Goal: Task Accomplishment & Management: Manage account settings

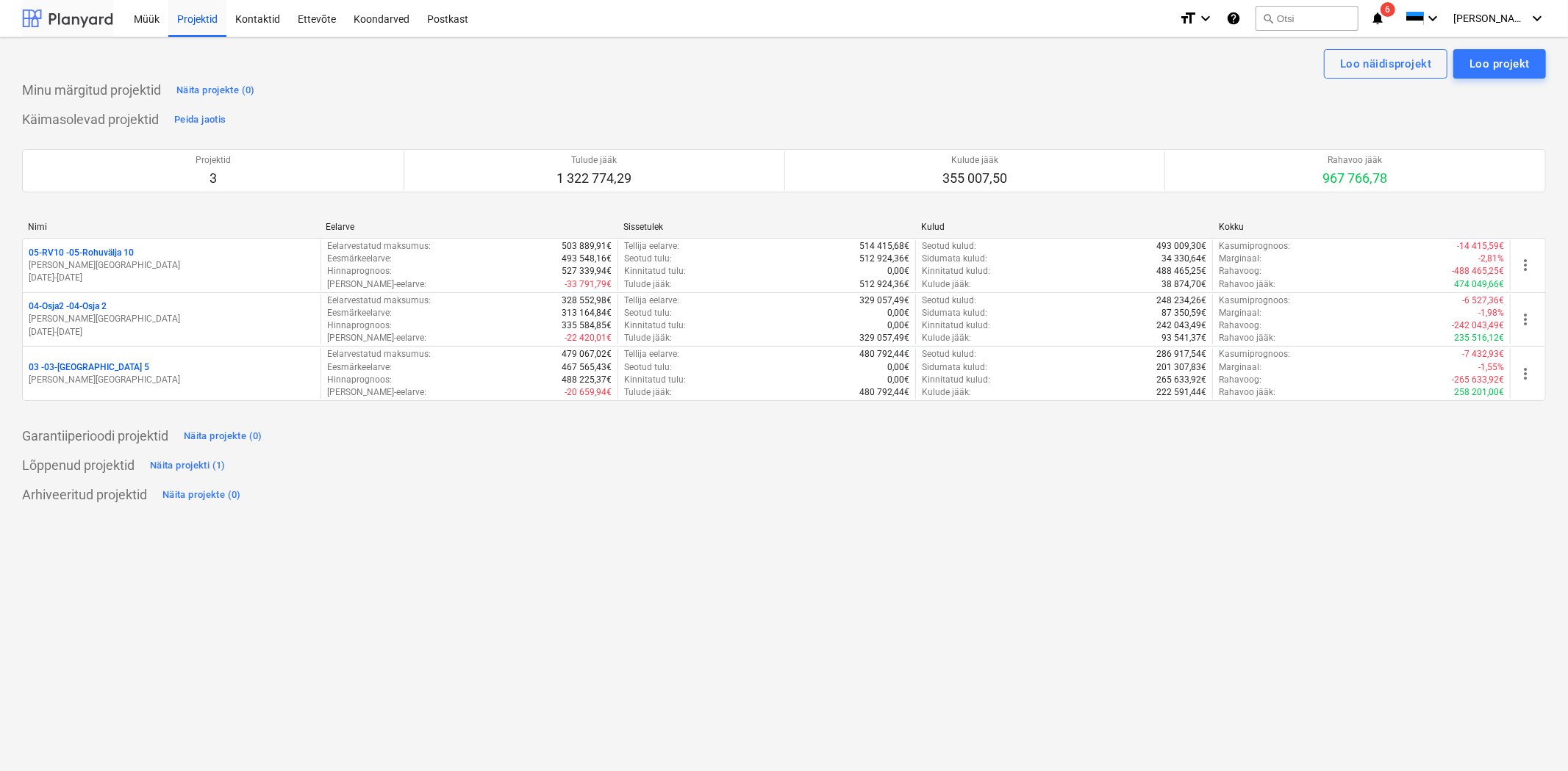
click at [68, 11] on div at bounding box center [67, 18] width 92 height 37
click at [1505, 17] on span "[PERSON_NAME][GEOGRAPHIC_DATA]" at bounding box center [1489, 18] width 73 height 12
click at [1483, 49] on div "Sätted" at bounding box center [1501, 57] width 88 height 24
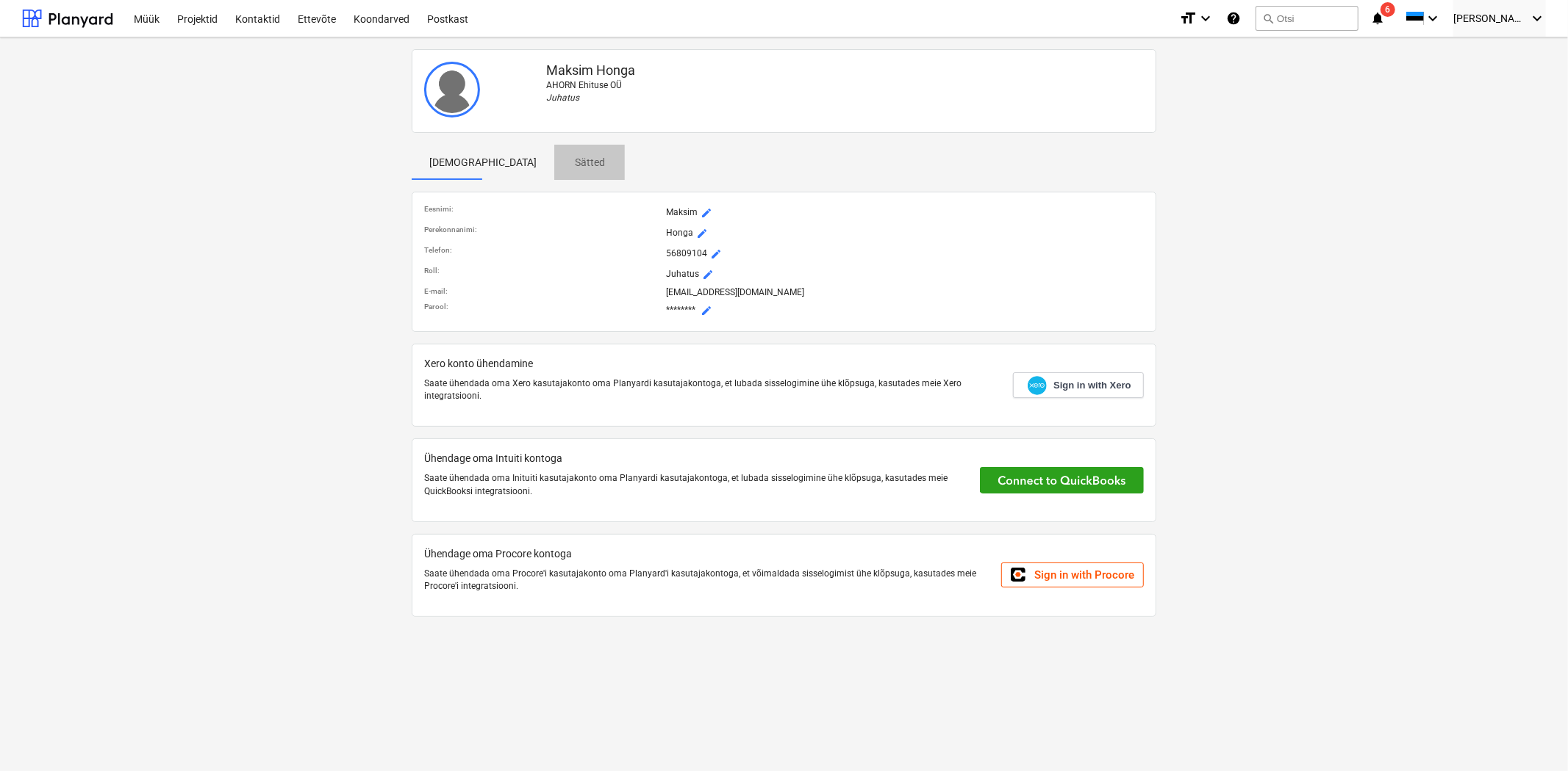
click at [572, 155] on p "Sätted" at bounding box center [589, 162] width 35 height 15
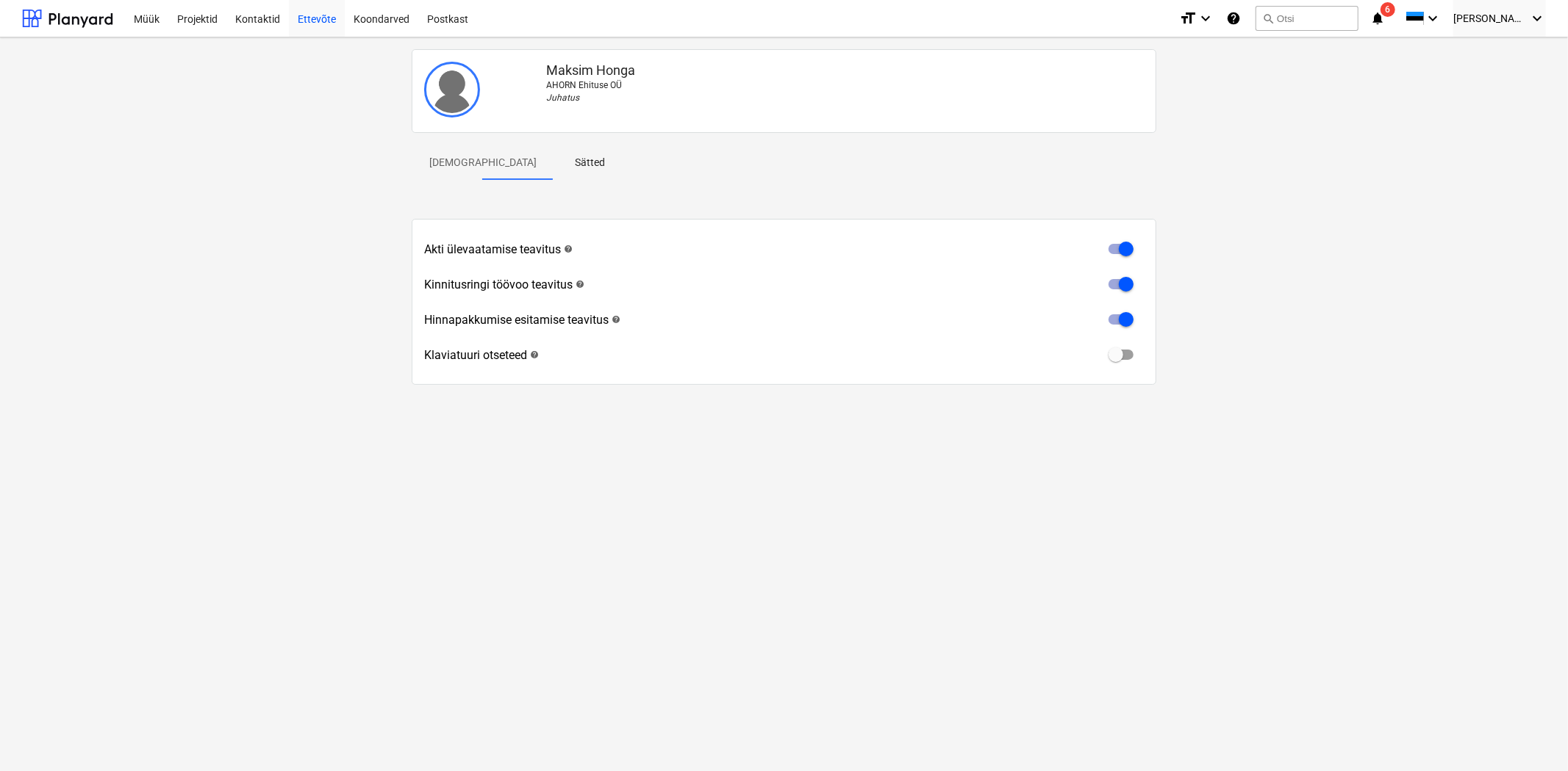
click at [317, 19] on div "Ettevõte" at bounding box center [317, 17] width 56 height 37
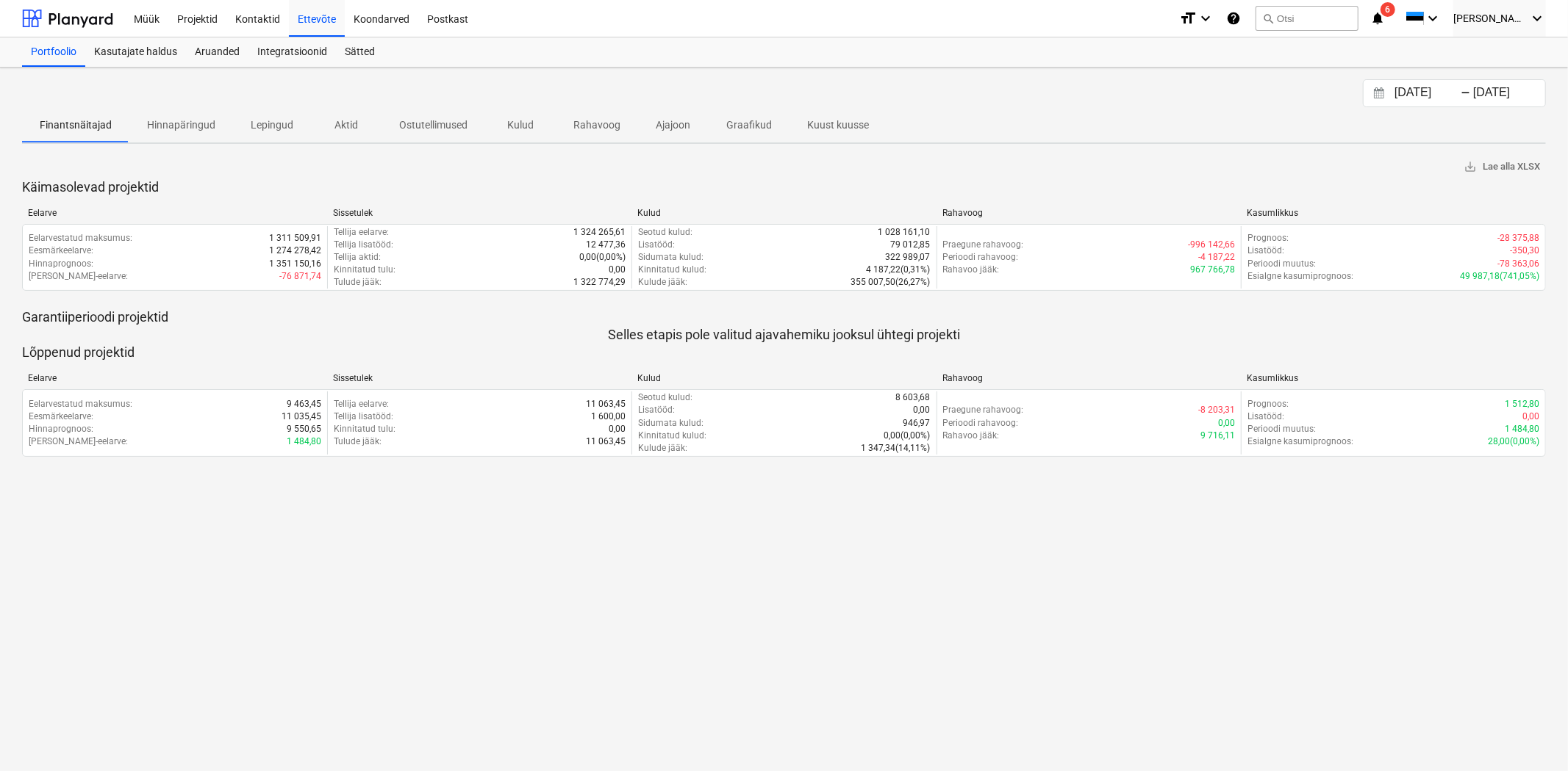
click at [829, 123] on p "Kuust kuusse" at bounding box center [837, 125] width 62 height 15
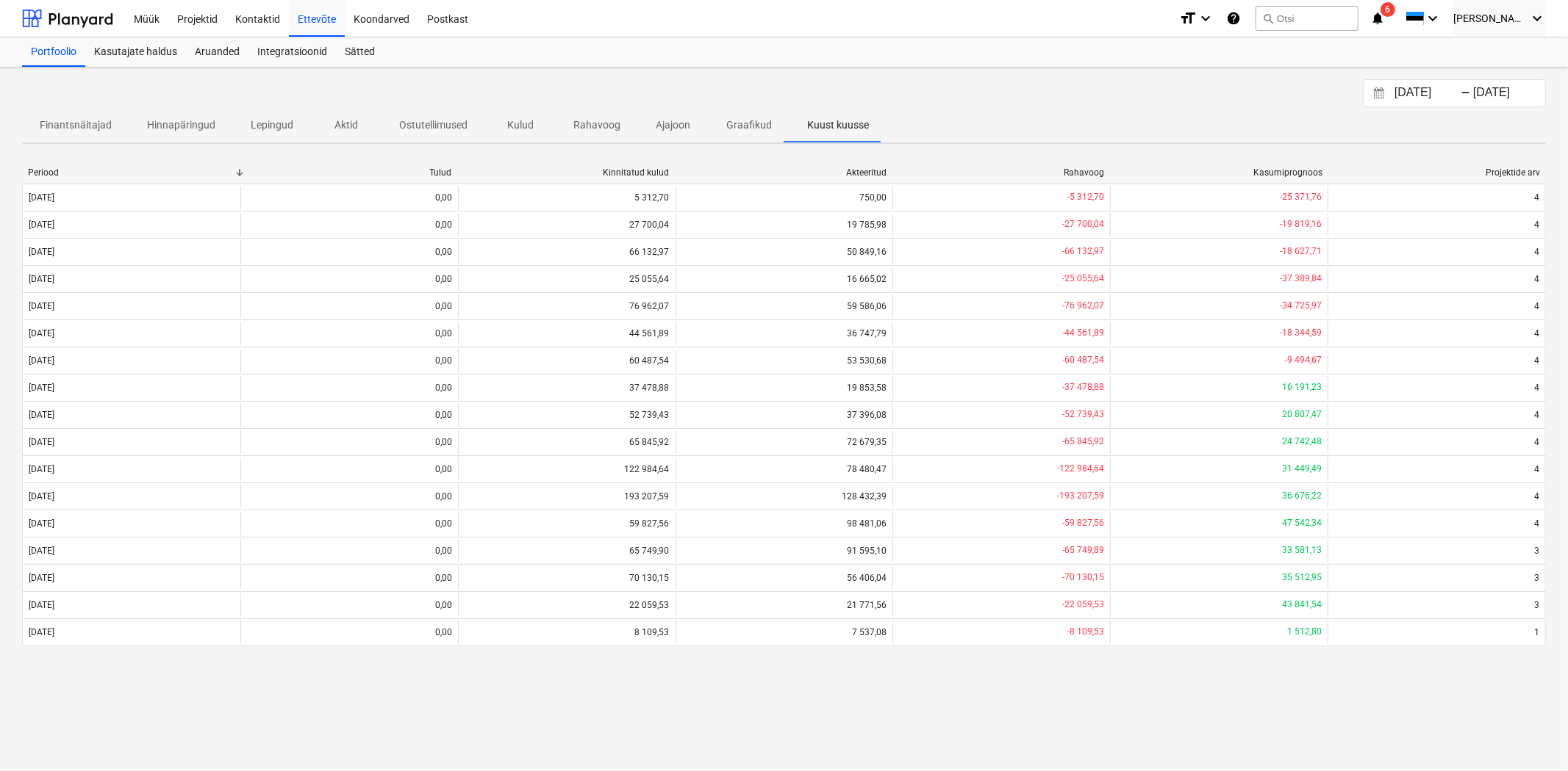
click at [760, 121] on p "Graafikud" at bounding box center [749, 125] width 45 height 15
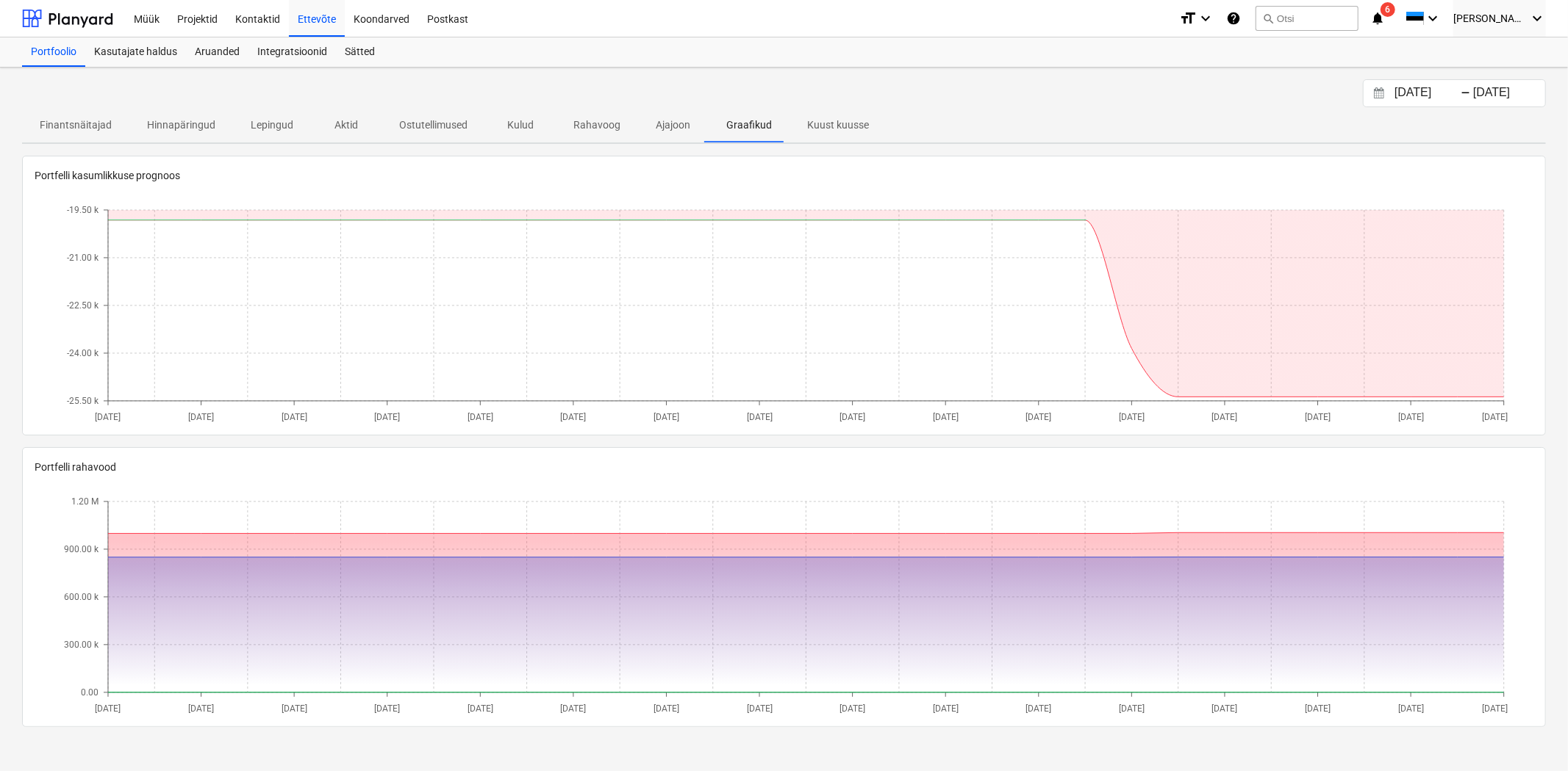
click at [105, 122] on p "Finantsnäitajad" at bounding box center [75, 125] width 72 height 15
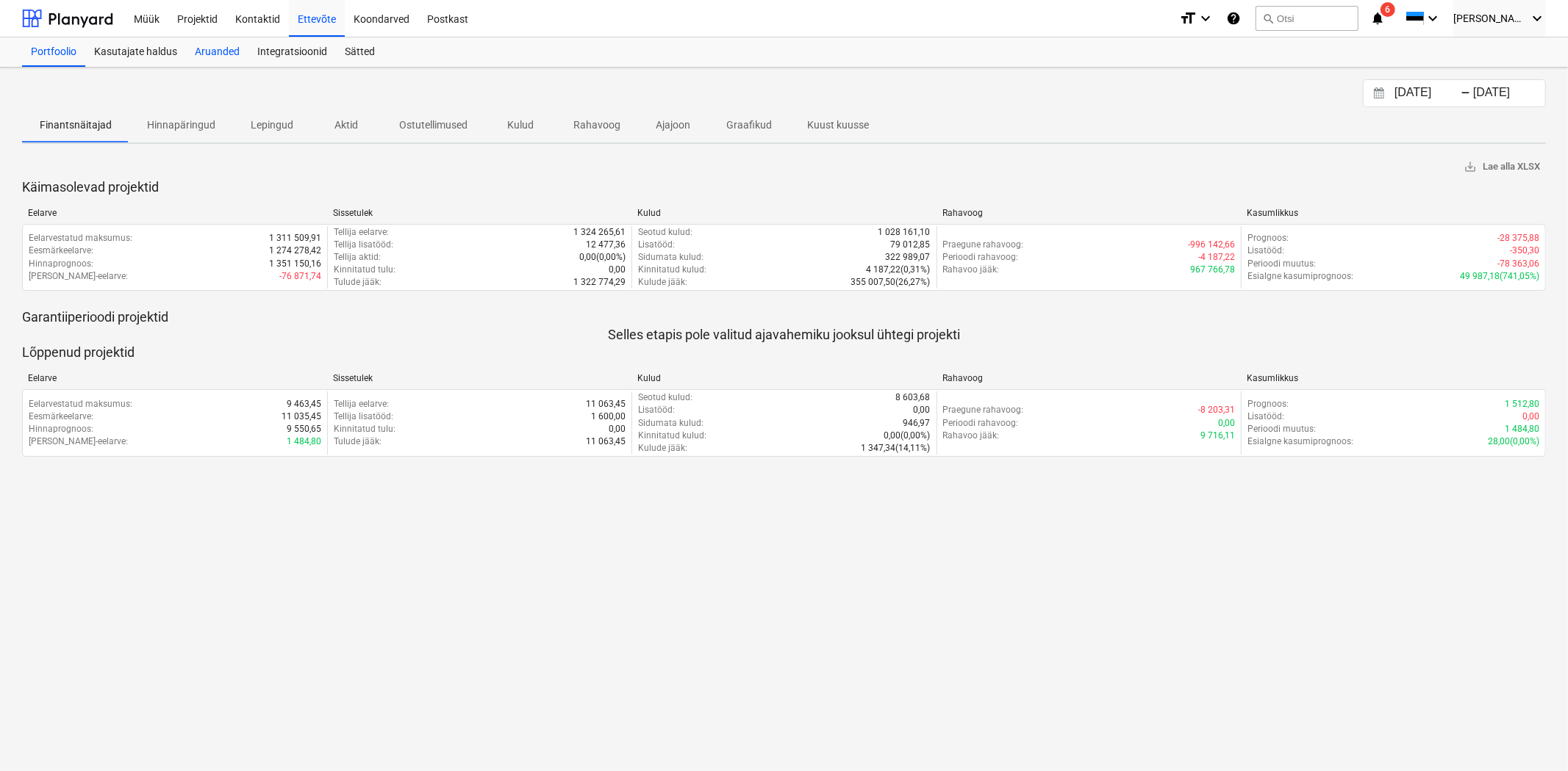
click at [206, 54] on div "Aruanded" at bounding box center [217, 52] width 63 height 29
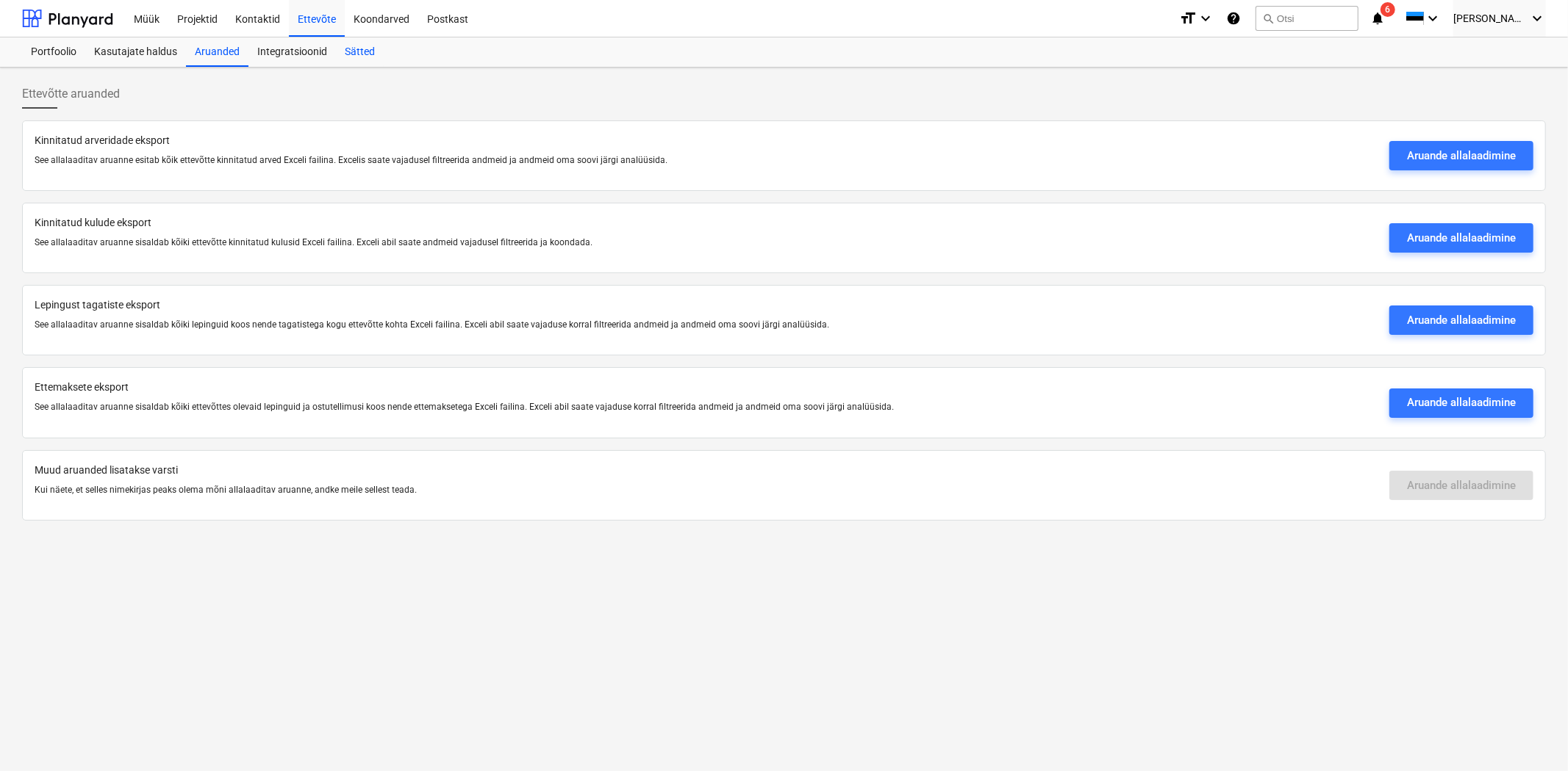
click at [380, 43] on div "Sätted" at bounding box center [360, 52] width 48 height 29
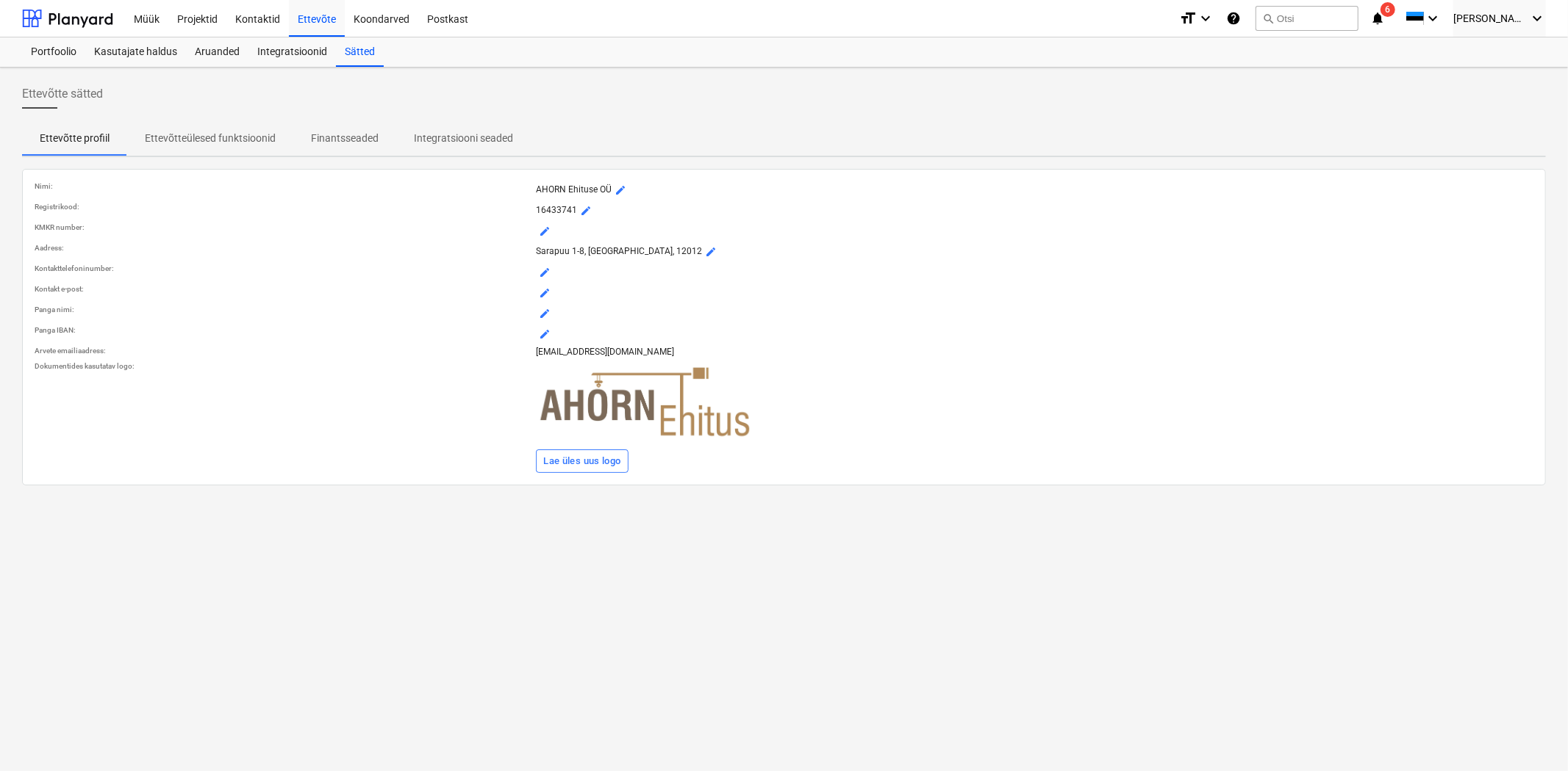
click at [547, 229] on span "mode_edit" at bounding box center [544, 231] width 12 height 12
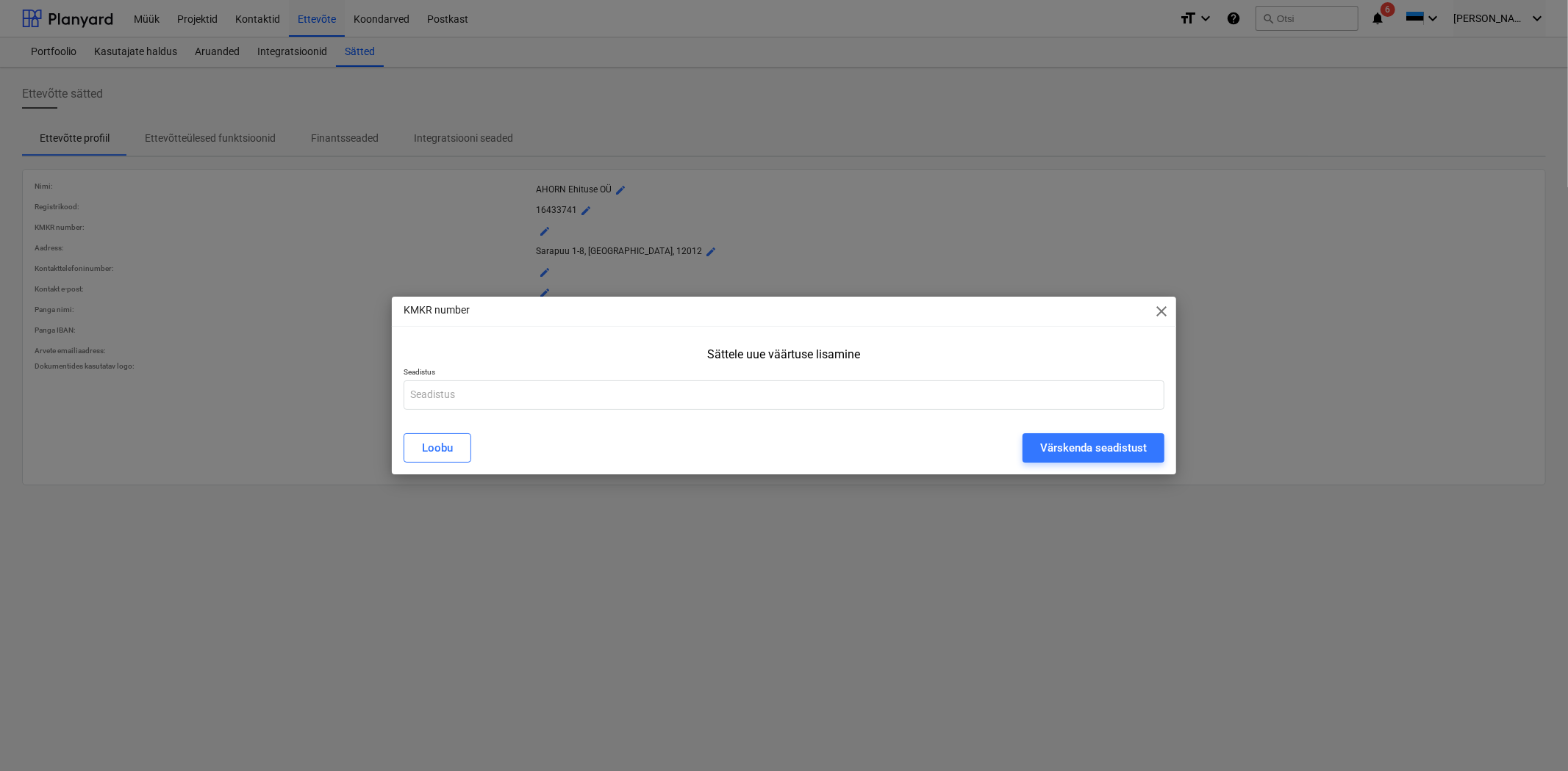
drag, startPoint x: 1159, startPoint y: 301, endPoint x: 1153, endPoint y: 309, distance: 10.0
click at [1159, 301] on div "KMKR number close" at bounding box center [783, 312] width 784 height 29
click at [1153, 316] on span "close" at bounding box center [1161, 311] width 17 height 17
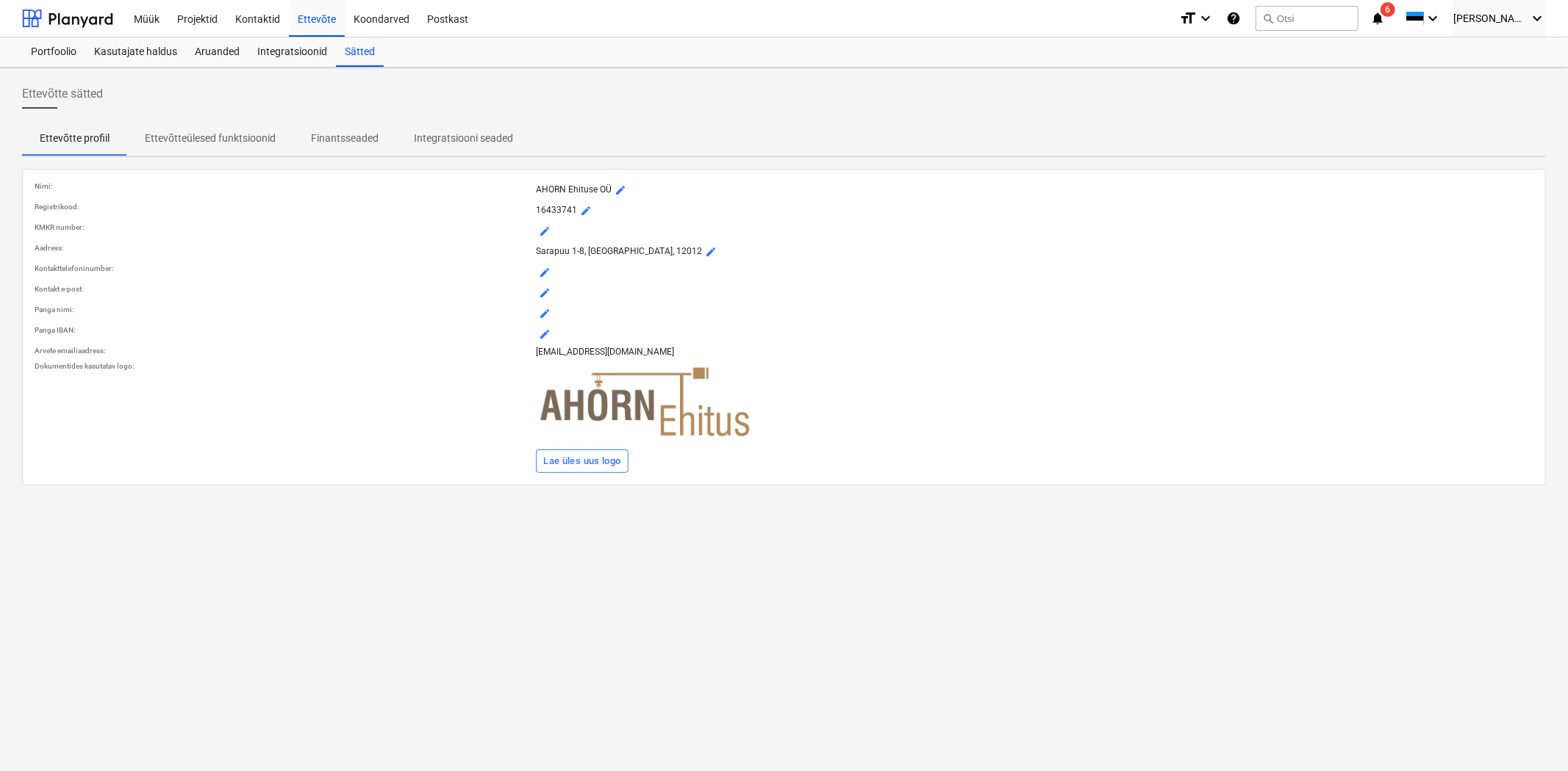
click at [545, 270] on span "mode_edit" at bounding box center [544, 272] width 12 height 12
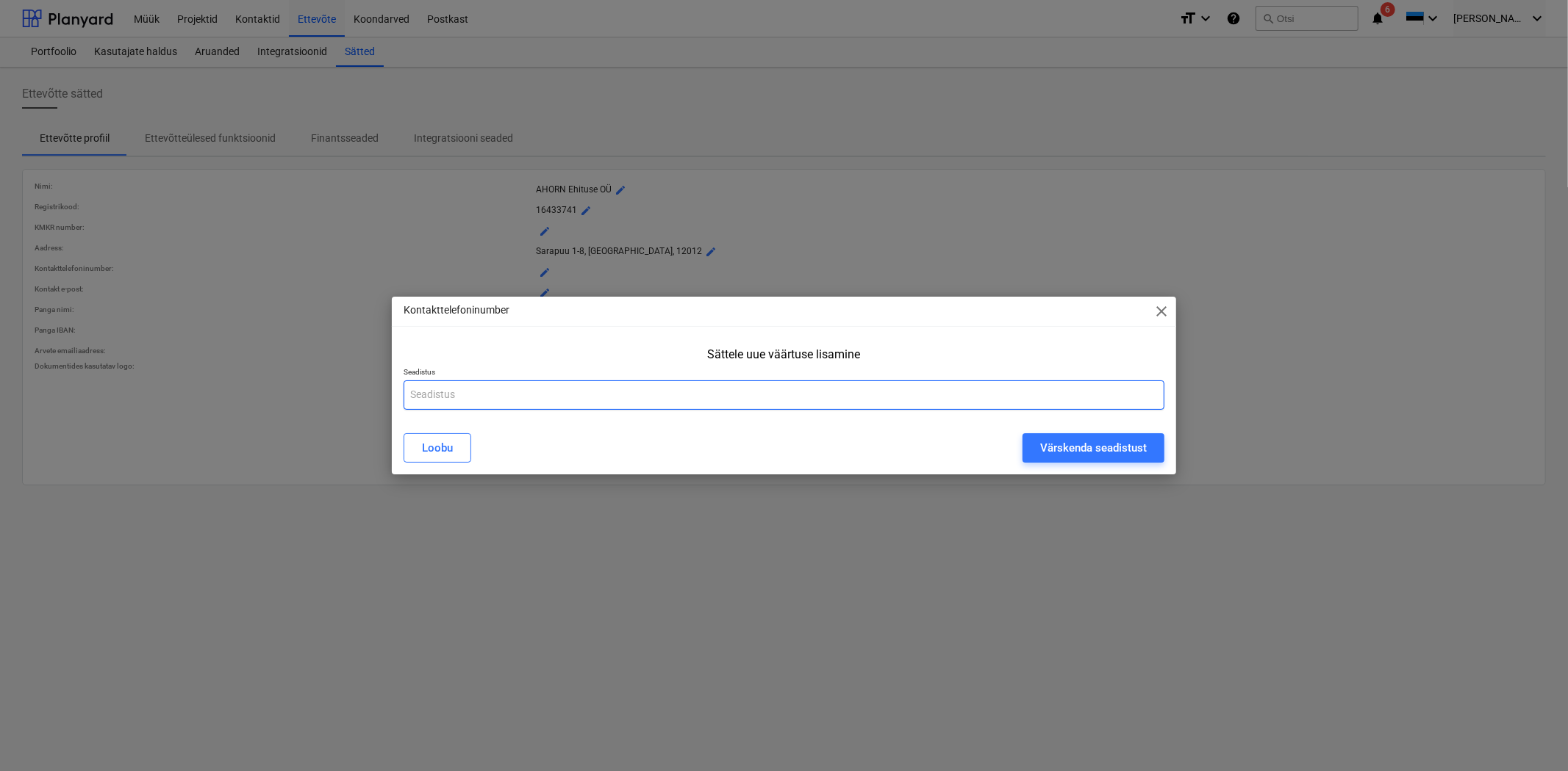
click at [500, 388] on input "text" at bounding box center [783, 395] width 760 height 29
type input "[PHONE_NUMBER]"
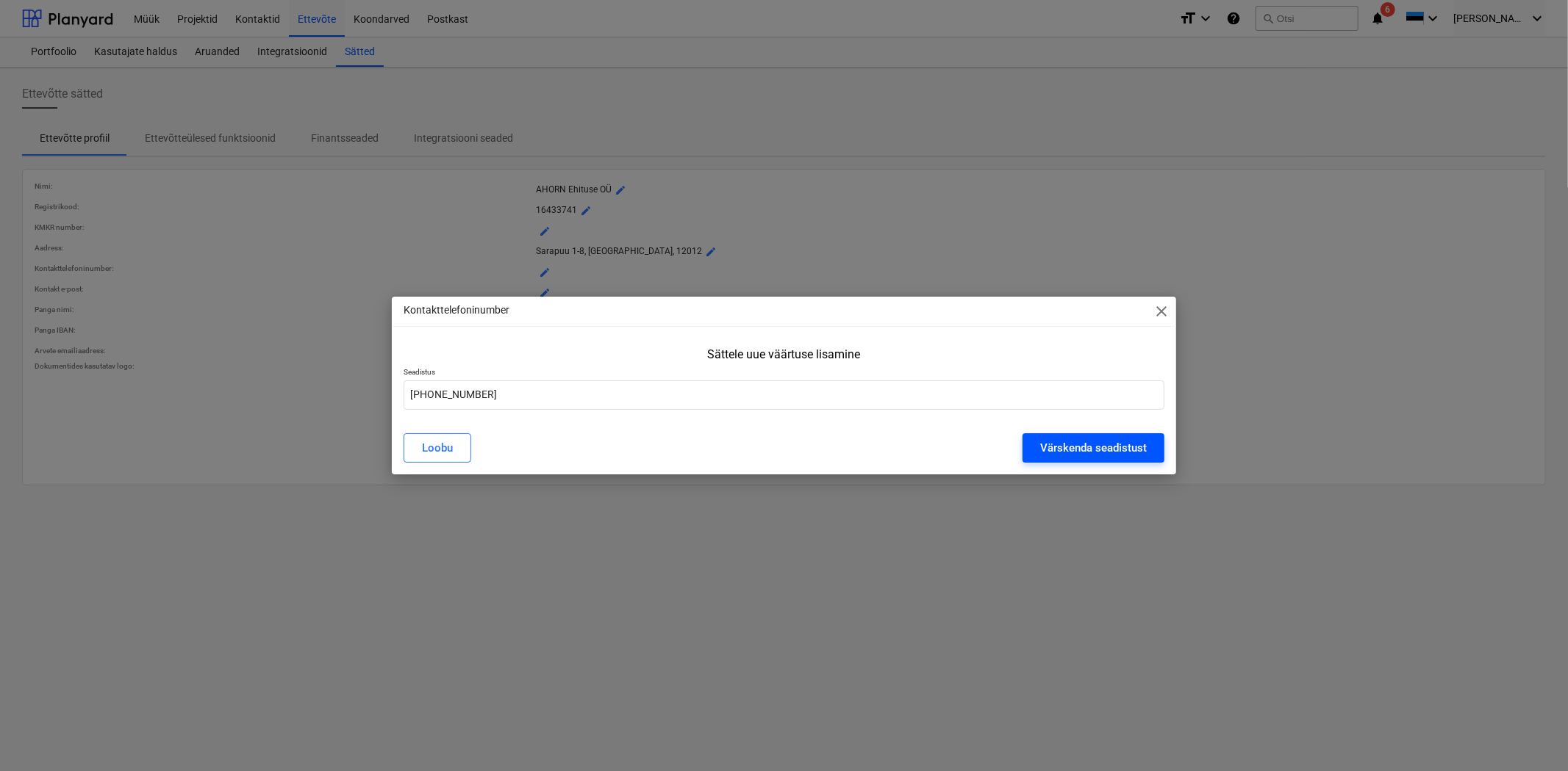
click at [1070, 446] on div "Värskenda seadistust" at bounding box center [1093, 448] width 107 height 19
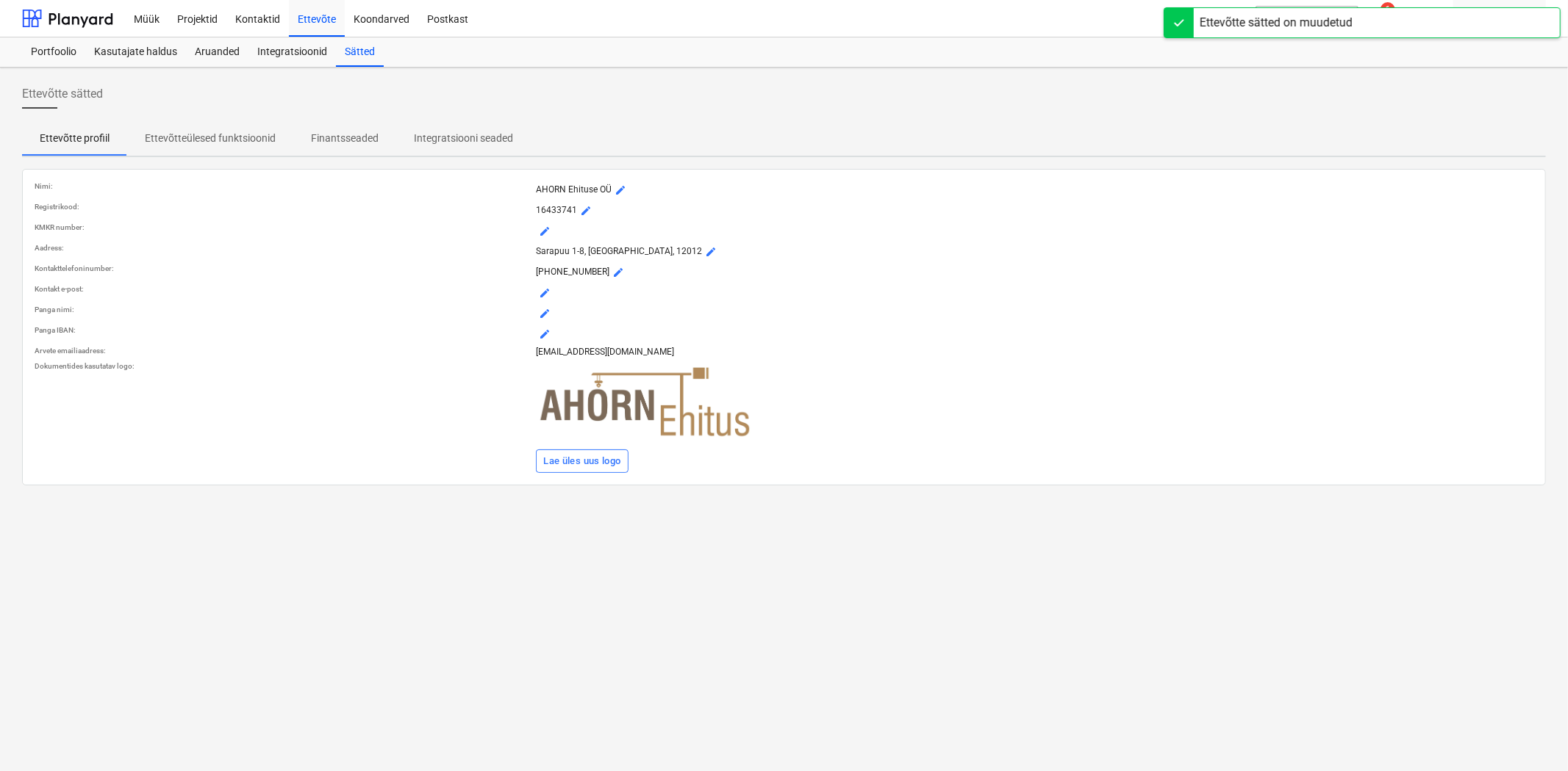
click at [546, 287] on span "mode_edit" at bounding box center [544, 293] width 12 height 12
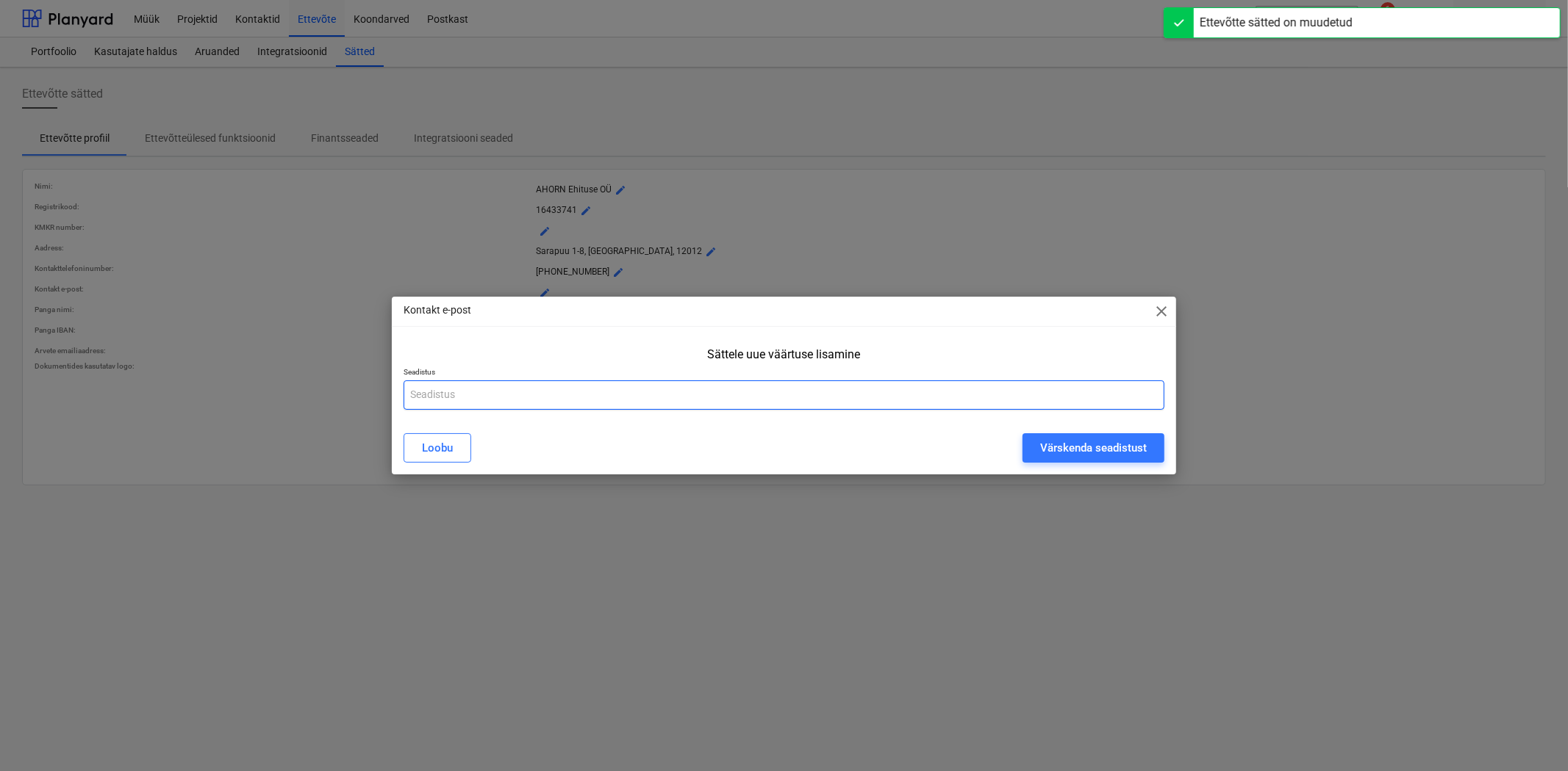
click at [579, 399] on input "text" at bounding box center [783, 395] width 760 height 29
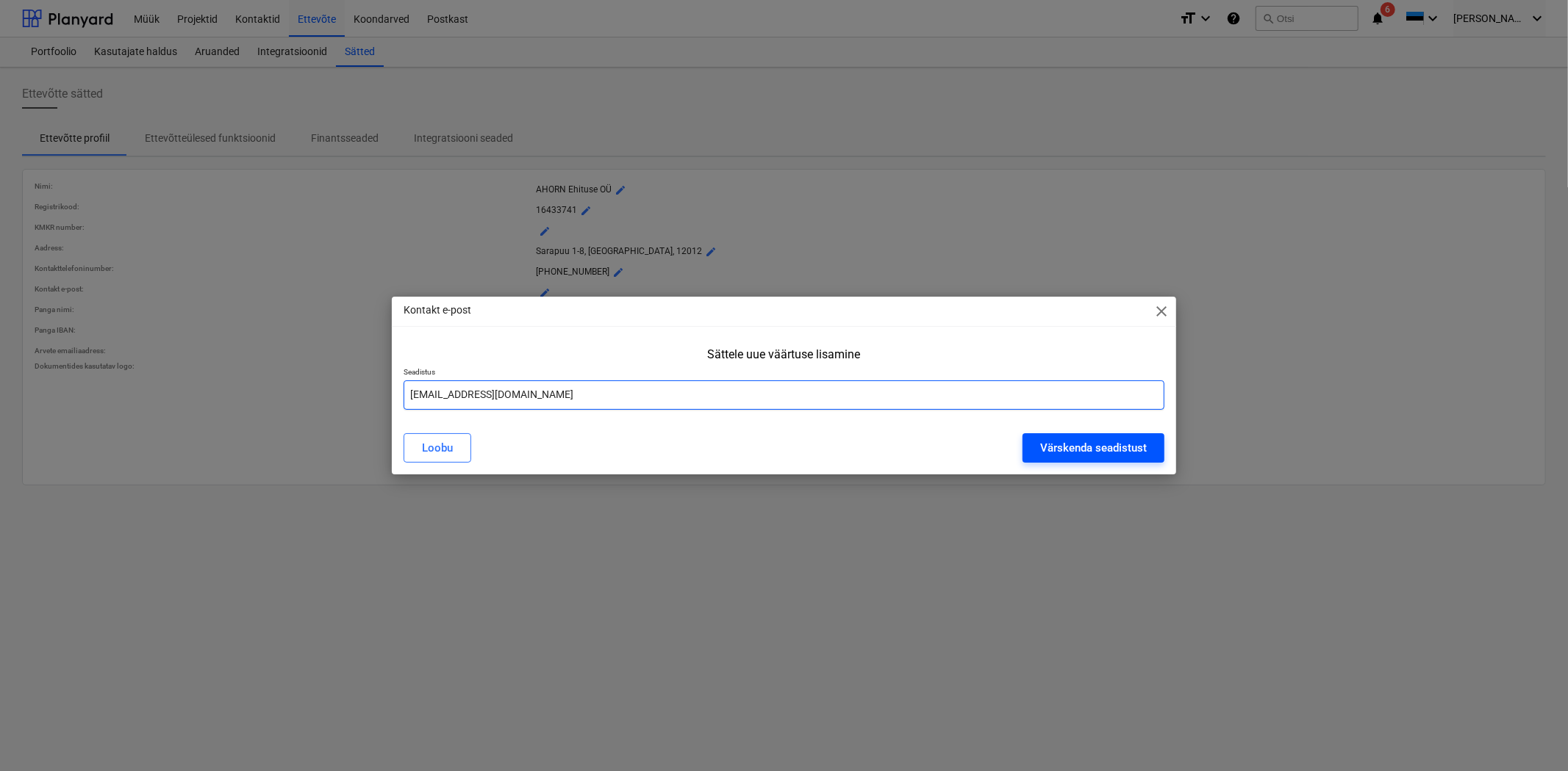
type input "[EMAIL_ADDRESS][DOMAIN_NAME]"
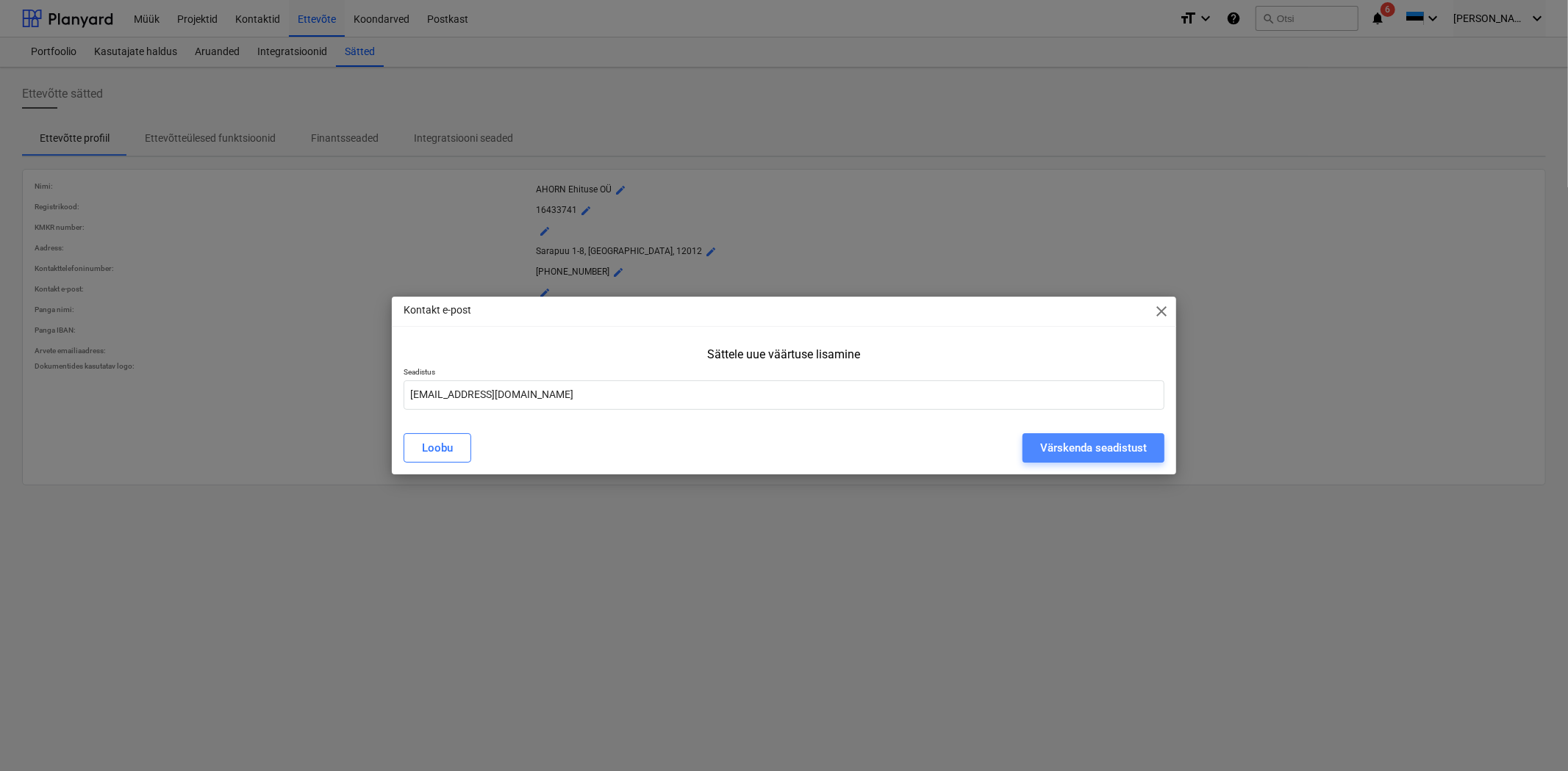
click at [1075, 447] on div "Värskenda seadistust" at bounding box center [1093, 448] width 107 height 19
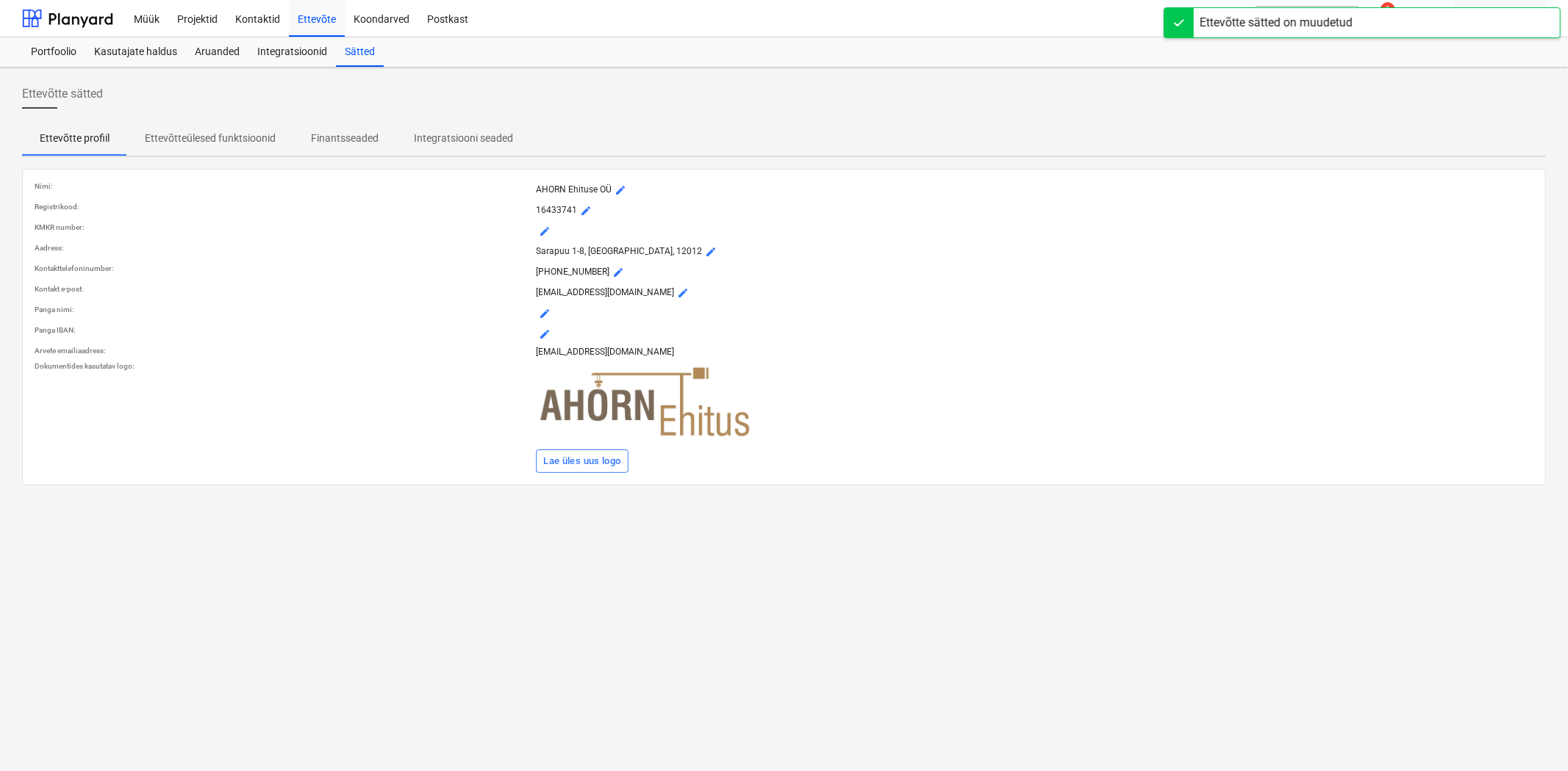
click at [542, 309] on span "mode_edit" at bounding box center [544, 313] width 12 height 12
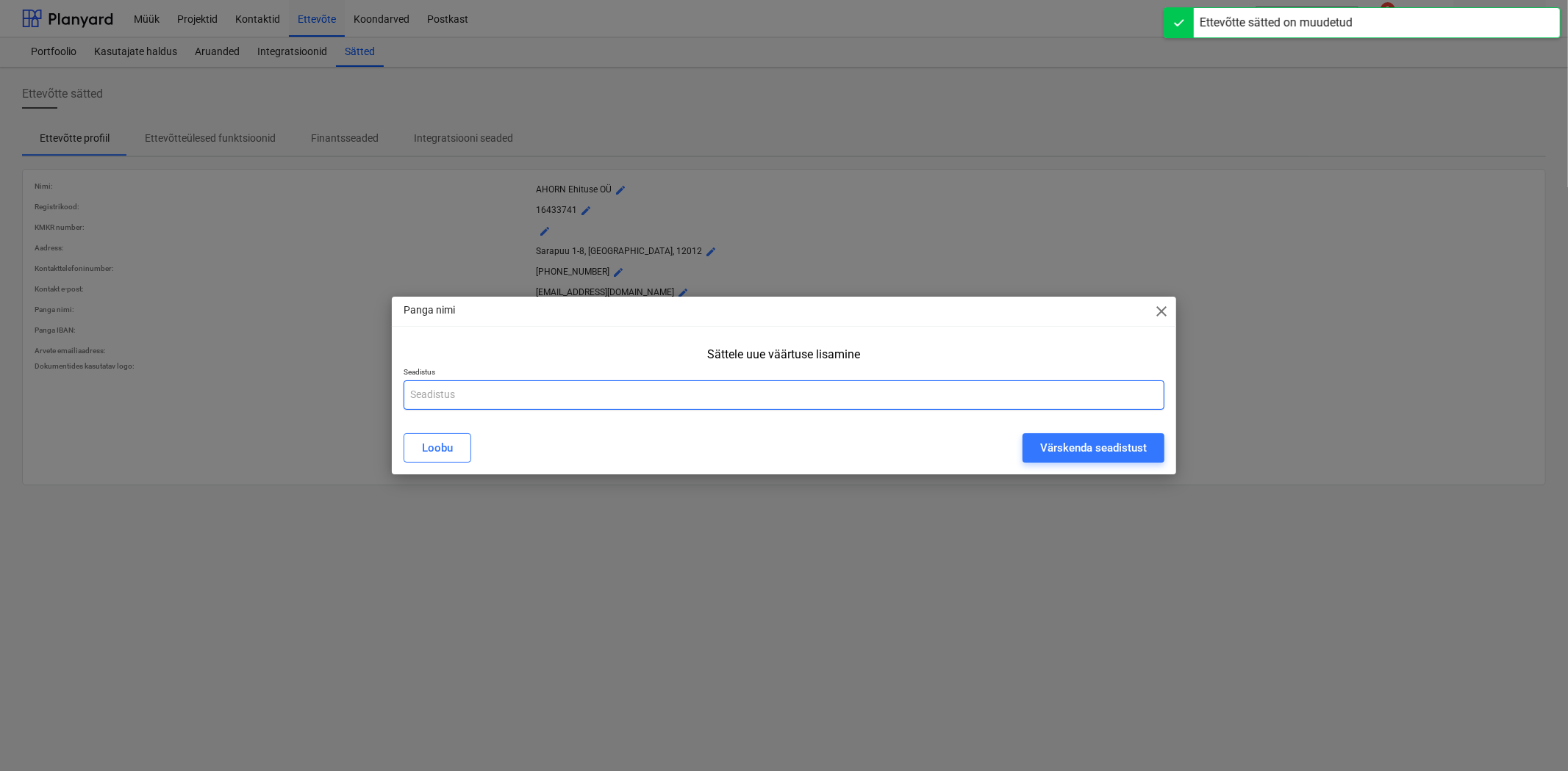
click at [559, 406] on input "text" at bounding box center [783, 395] width 760 height 29
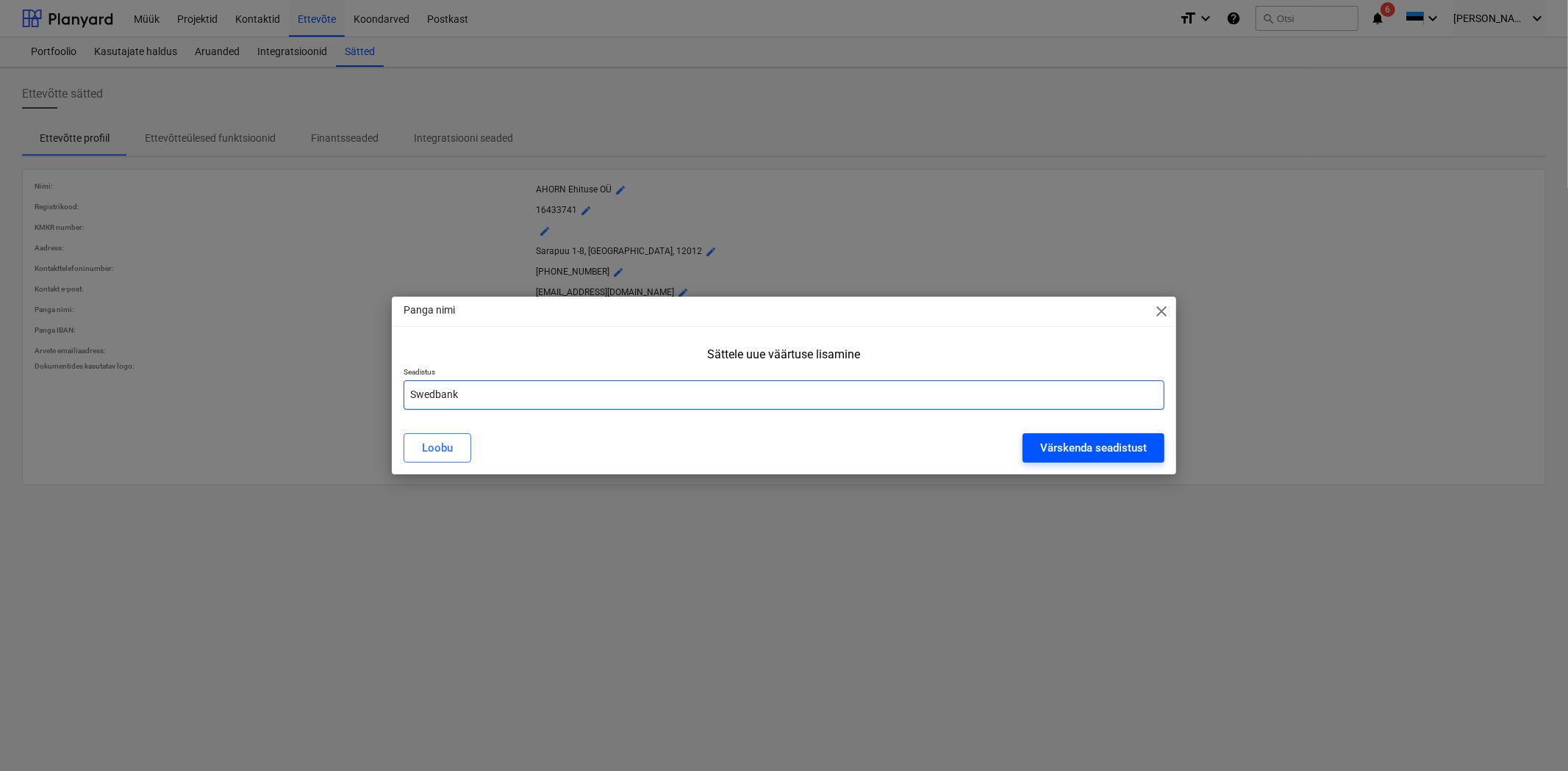
type input "Swedbank"
click at [1070, 443] on div "Värskenda seadistust" at bounding box center [1093, 448] width 107 height 19
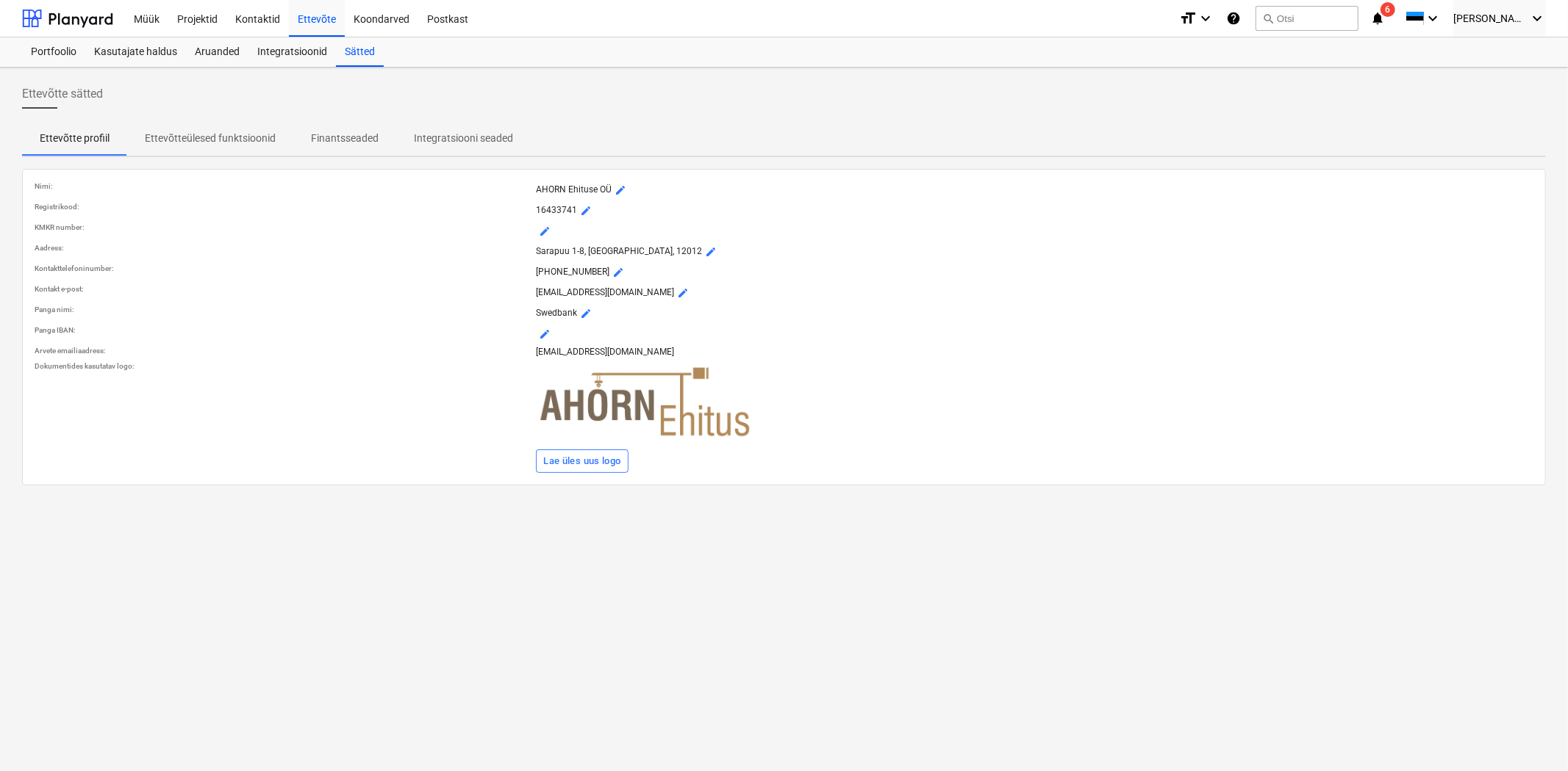
click at [553, 232] on button "mode_edit" at bounding box center [544, 231] width 17 height 17
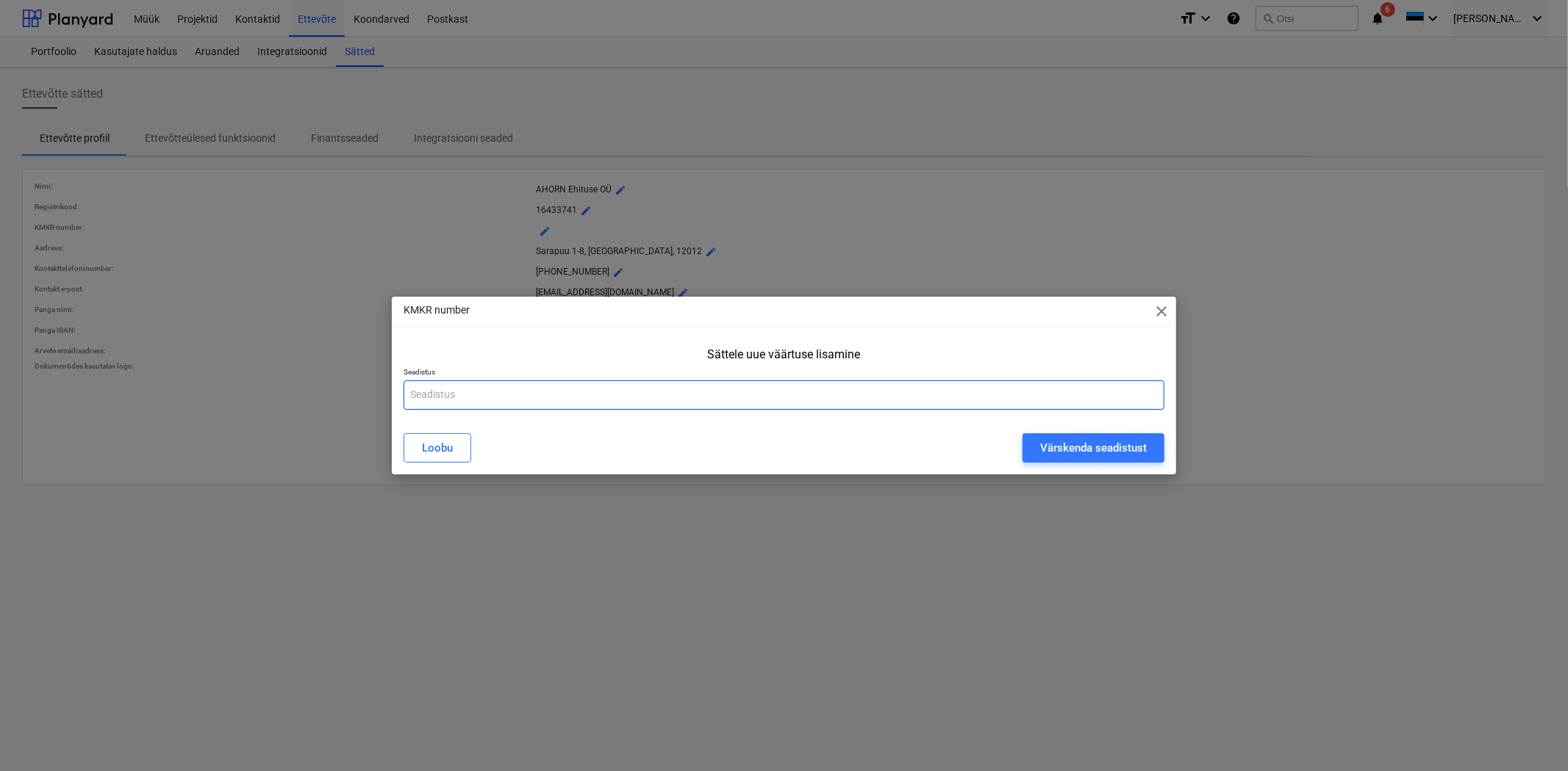
drag, startPoint x: 710, startPoint y: 406, endPoint x: 697, endPoint y: 395, distance: 17.0
click at [710, 405] on input "text" at bounding box center [783, 395] width 760 height 29
click at [696, 394] on input "text" at bounding box center [783, 395] width 760 height 29
paste input "EE102637148"
type input "EE102637148"
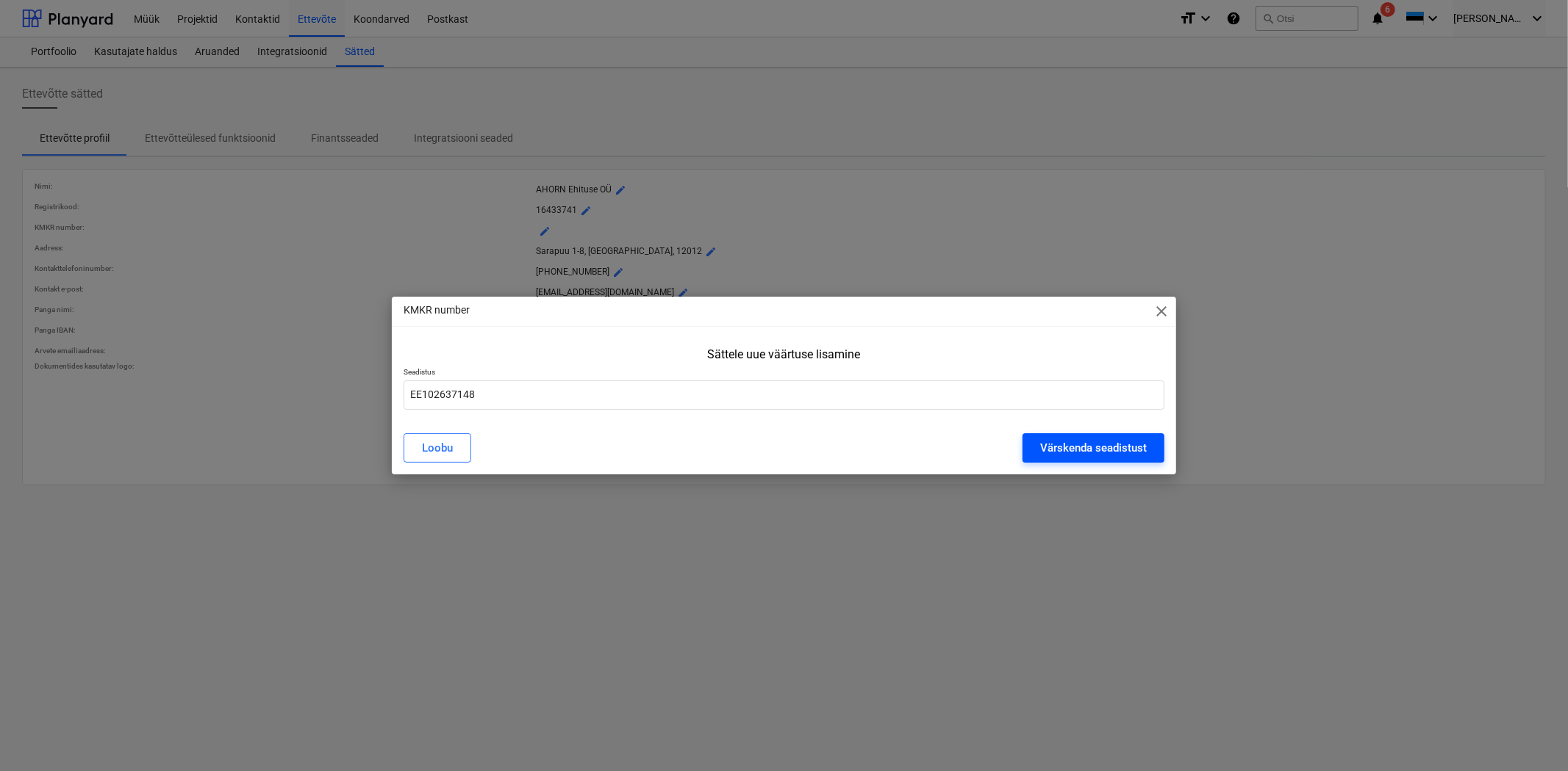
click at [1068, 447] on div "Värskenda seadistust" at bounding box center [1093, 448] width 107 height 19
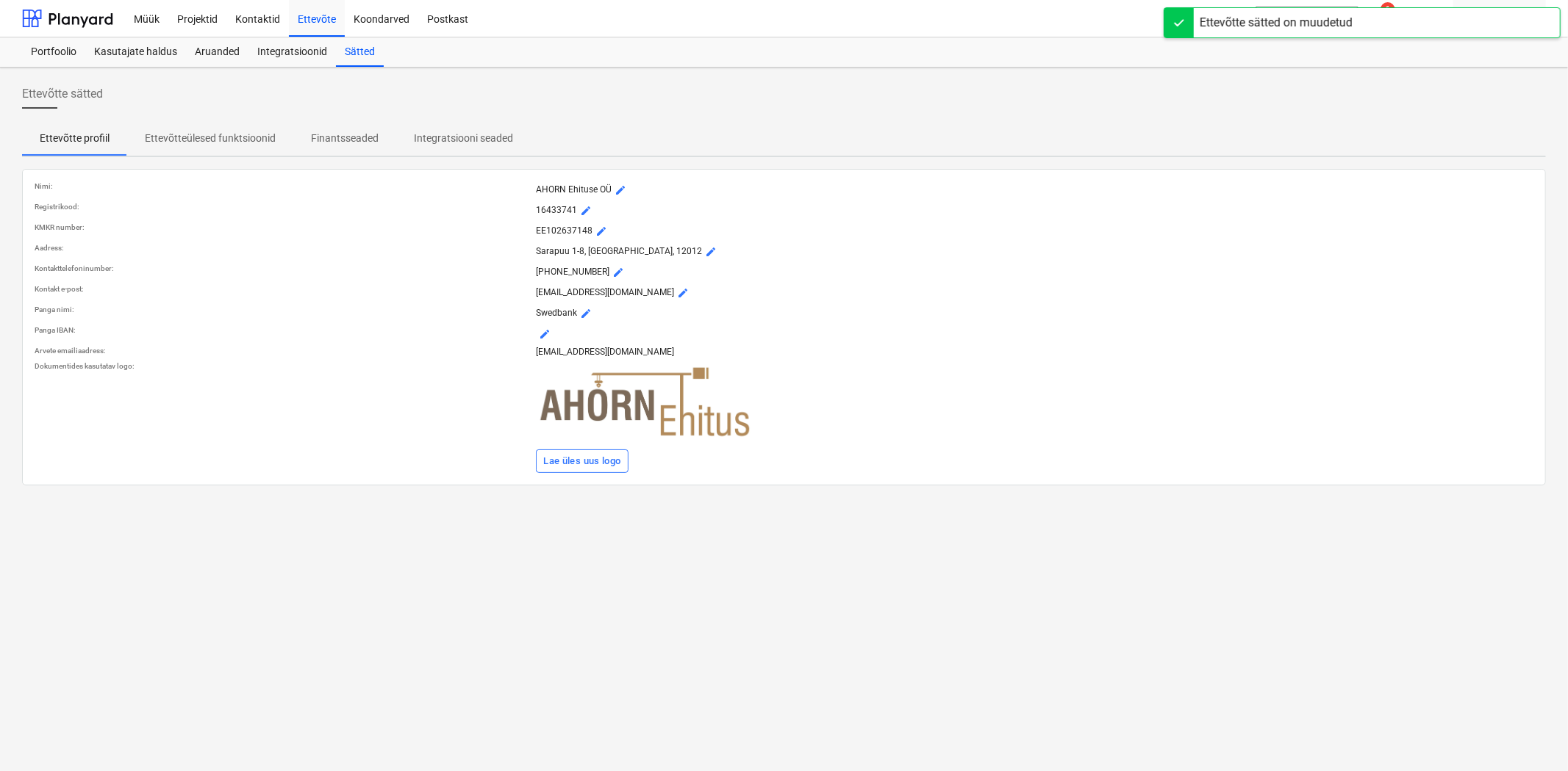
click at [252, 140] on p "Ettevõtteülesed funktsioonid" at bounding box center [210, 138] width 131 height 15
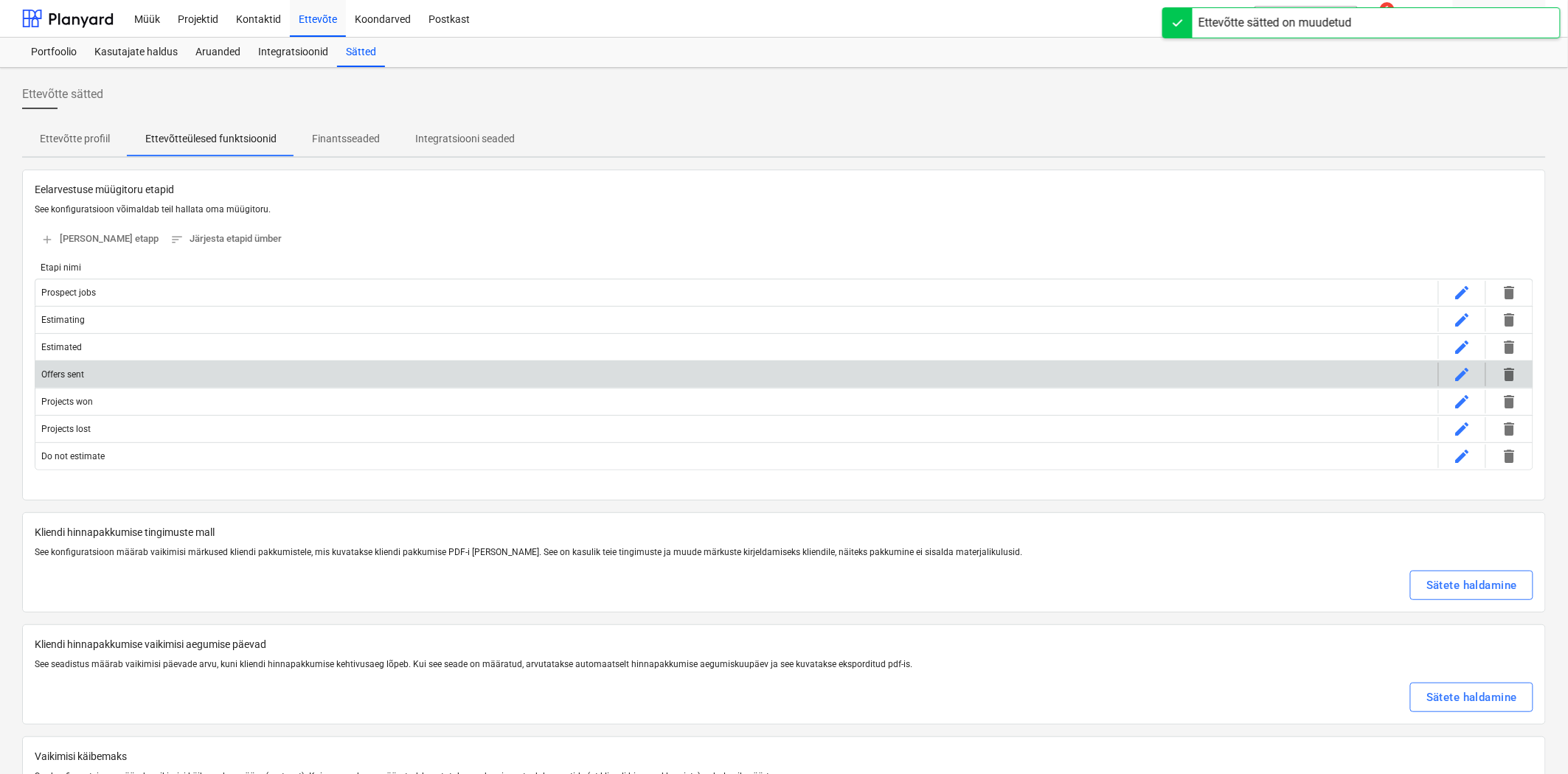
click at [84, 380] on div "Offers sent" at bounding box center [737, 375] width 1402 height 24
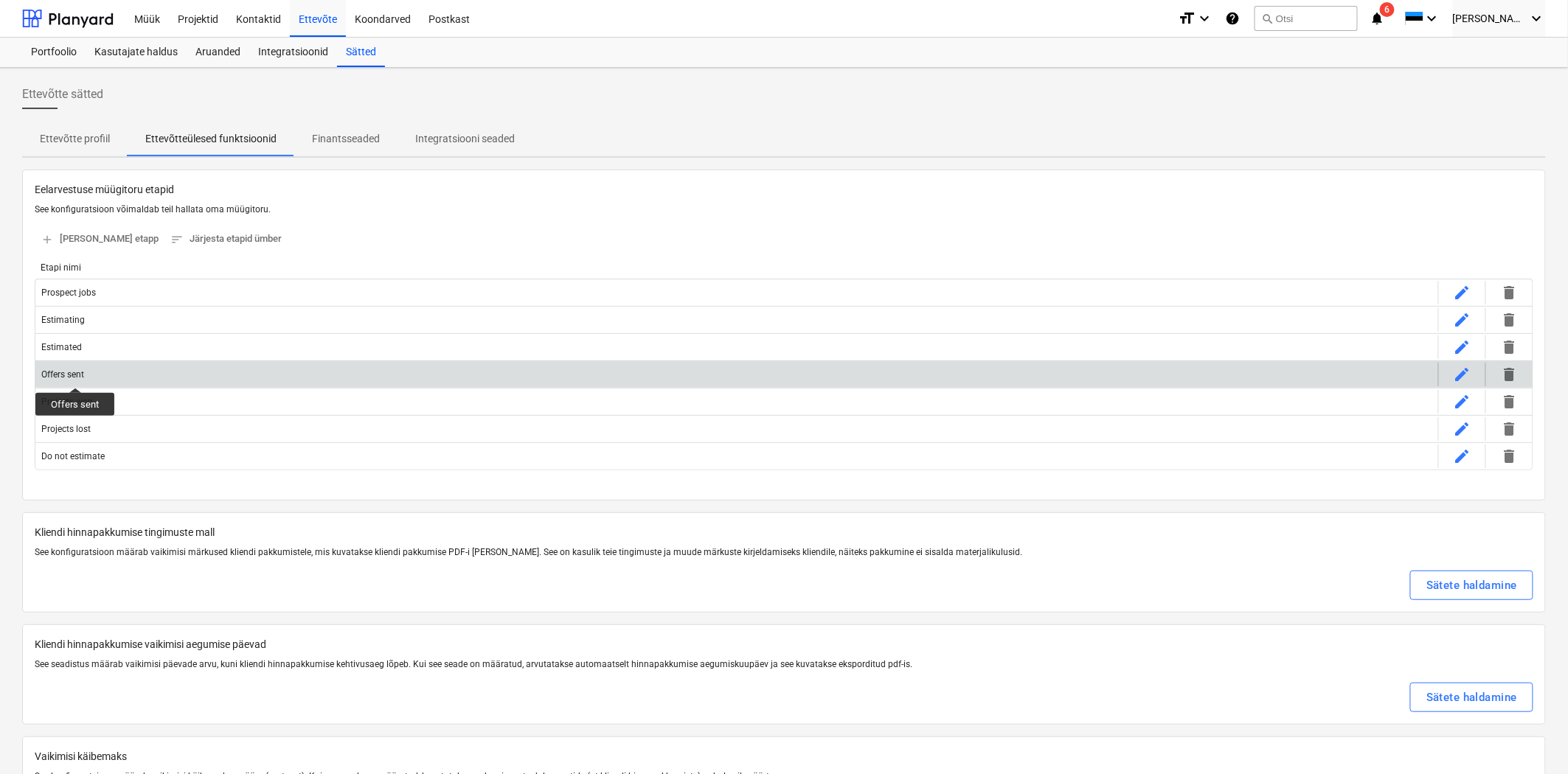
click at [75, 375] on div "Offers sent" at bounding box center [62, 374] width 43 height 10
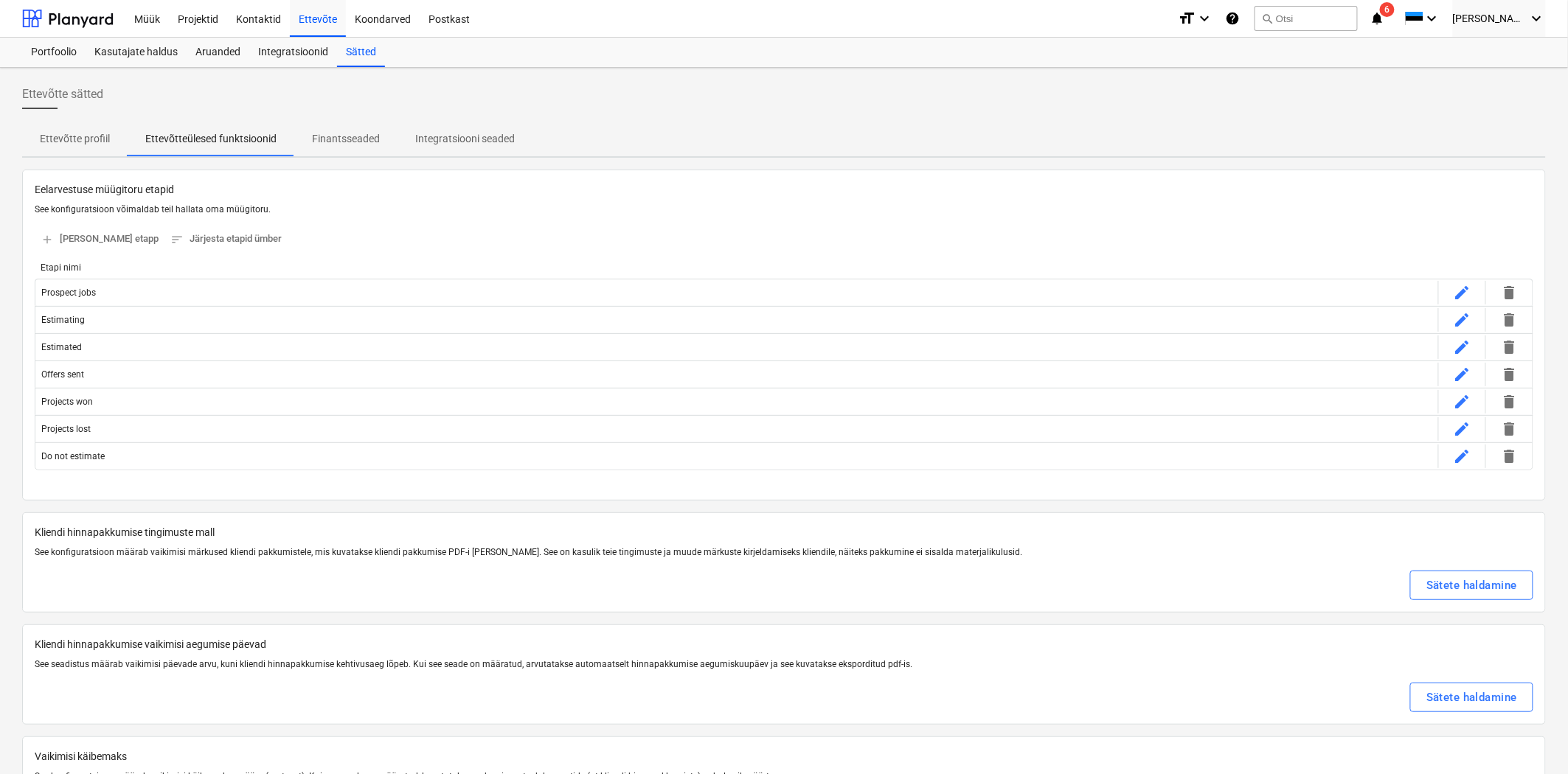
click at [330, 141] on p "Finantsseaded" at bounding box center [346, 138] width 68 height 15
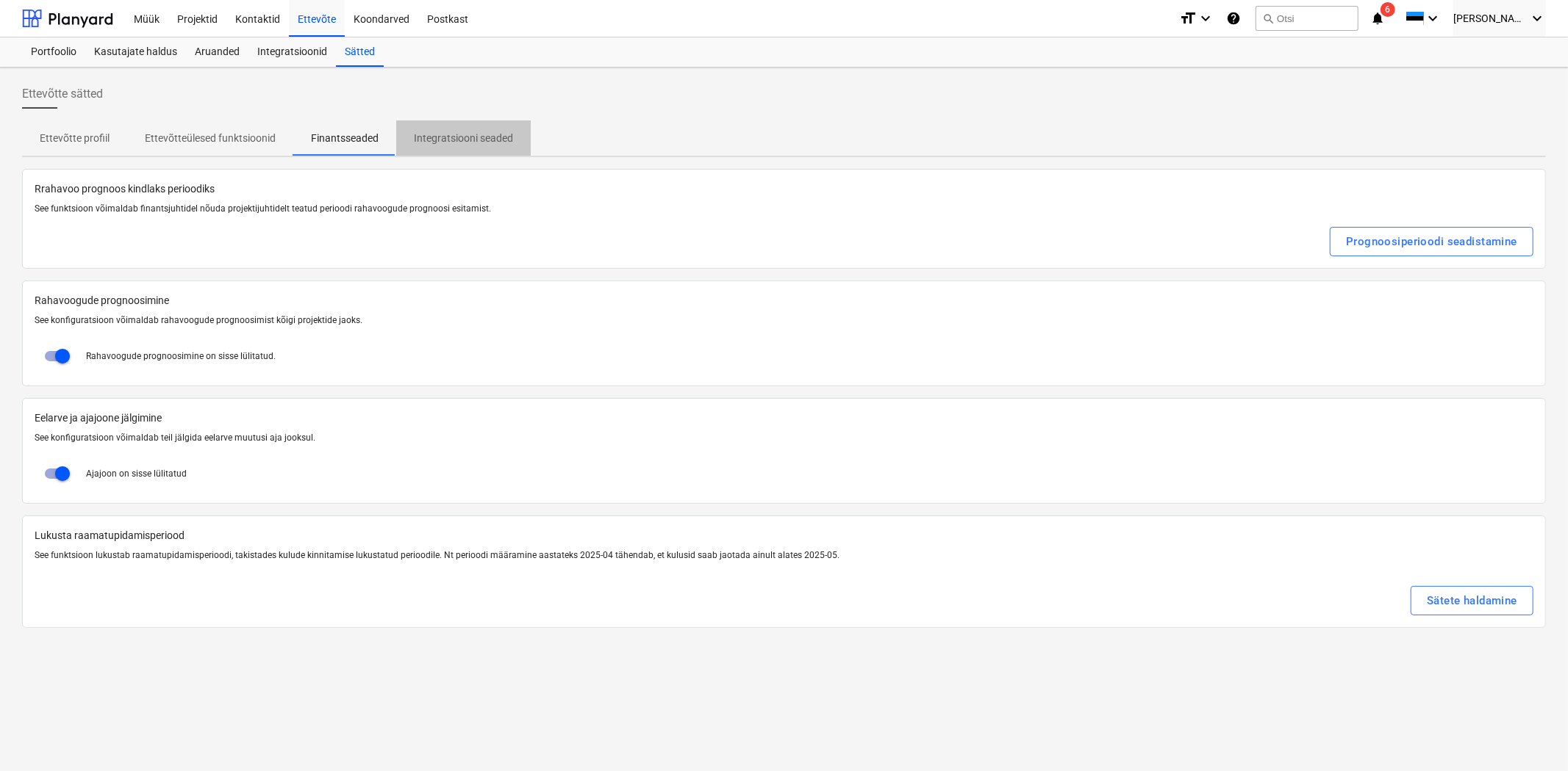
click at [472, 129] on span "Integratsiooni seaded" at bounding box center [463, 138] width 134 height 24
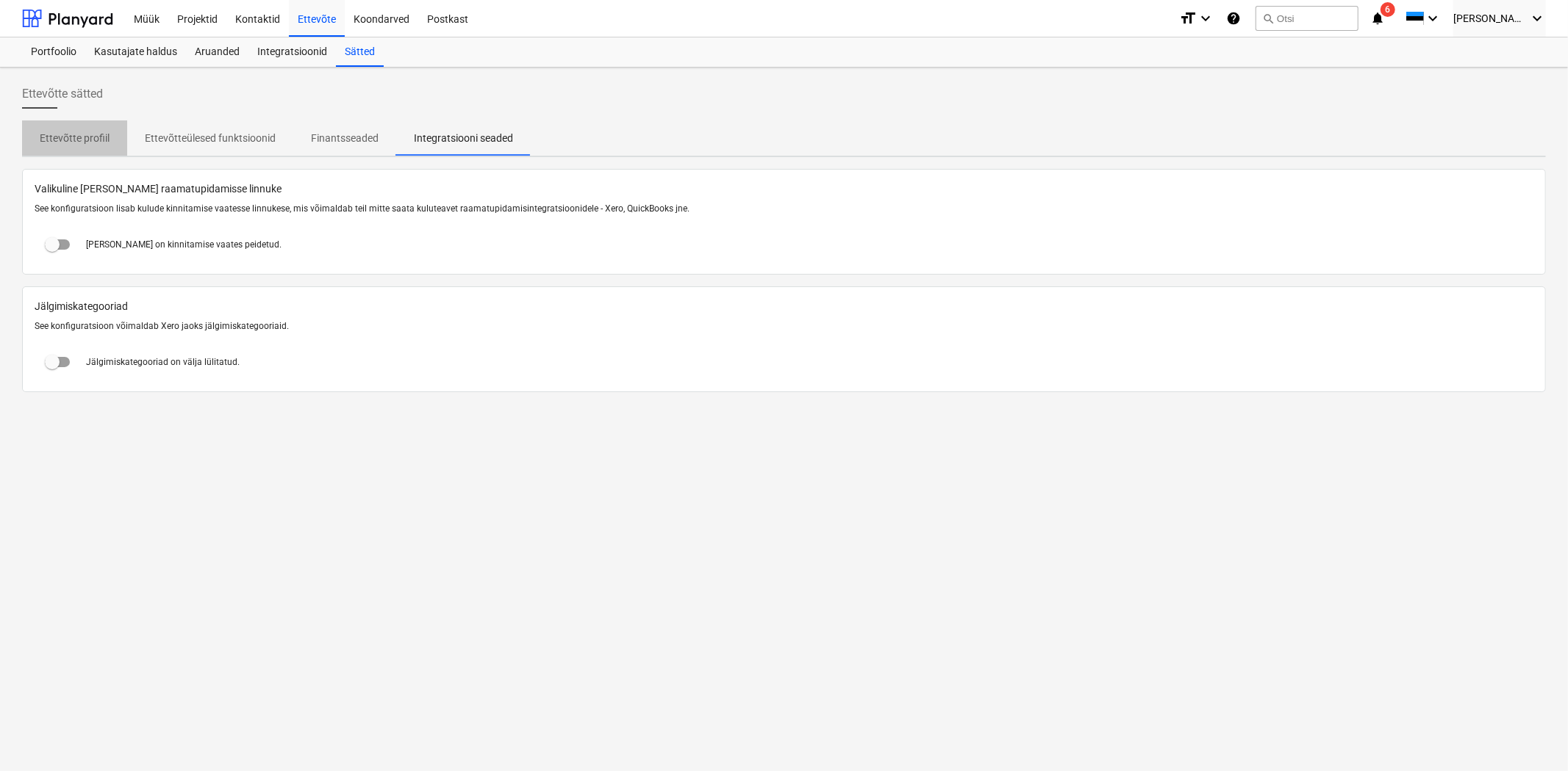
click at [52, 130] on p "Ettevõtte profiil" at bounding box center [74, 138] width 70 height 15
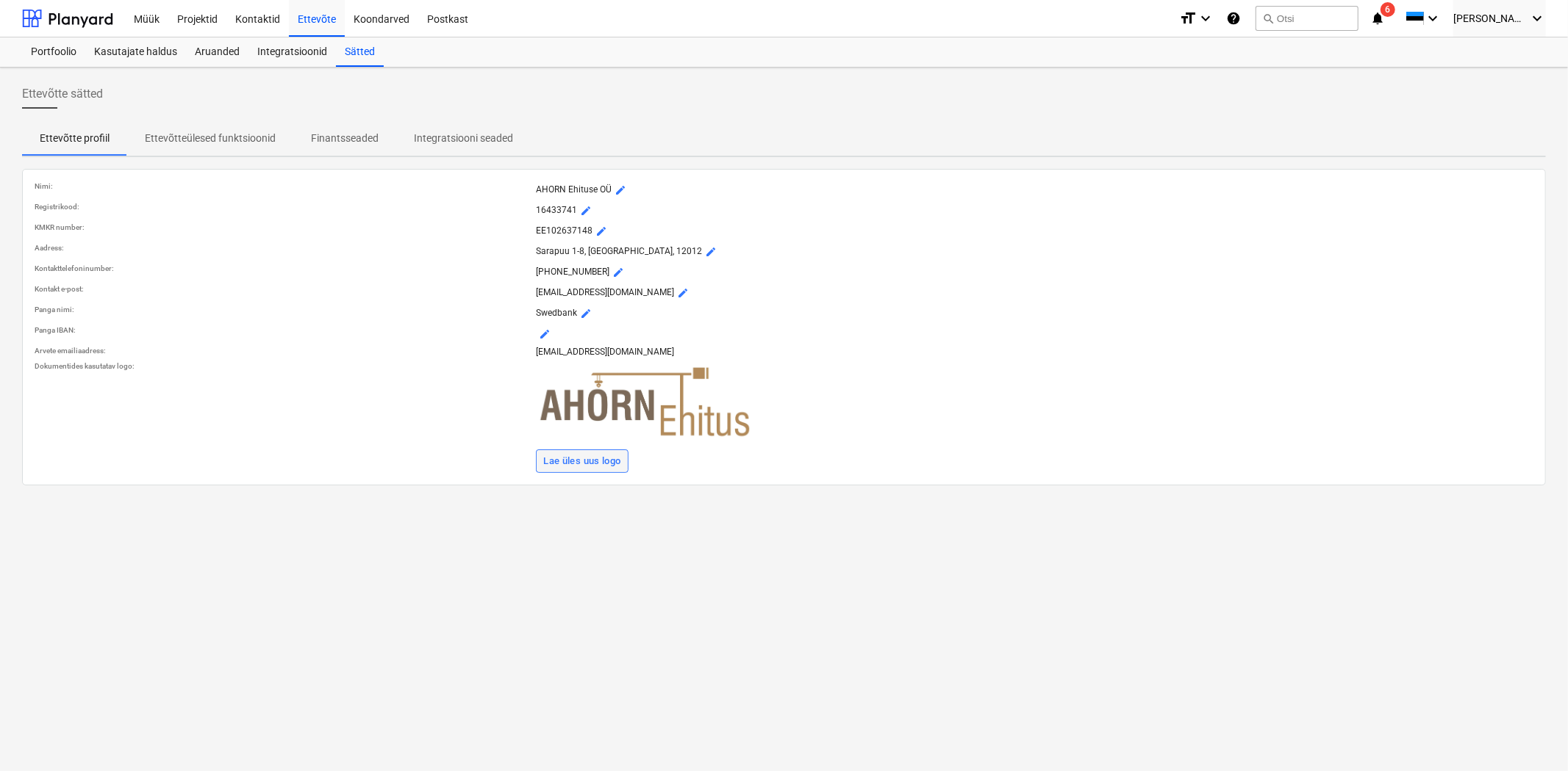
click at [588, 458] on div "Lae üles uus logo" at bounding box center [581, 461] width 77 height 17
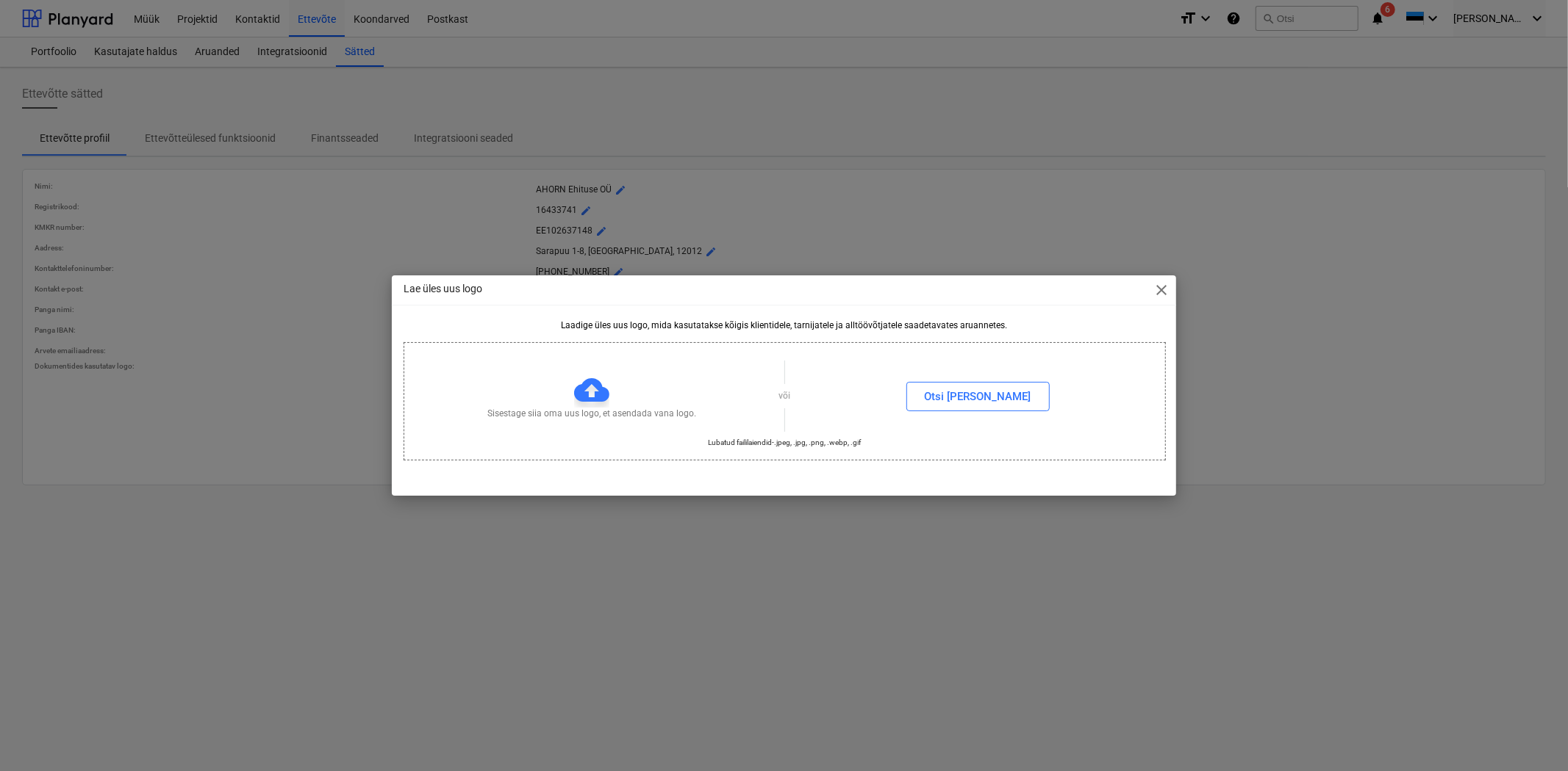
click at [618, 397] on div "Sisestage siia oma uus logo, et asendada vana logo." at bounding box center [591, 396] width 374 height 48
click at [993, 394] on div "Otsi [PERSON_NAME]" at bounding box center [978, 396] width 107 height 19
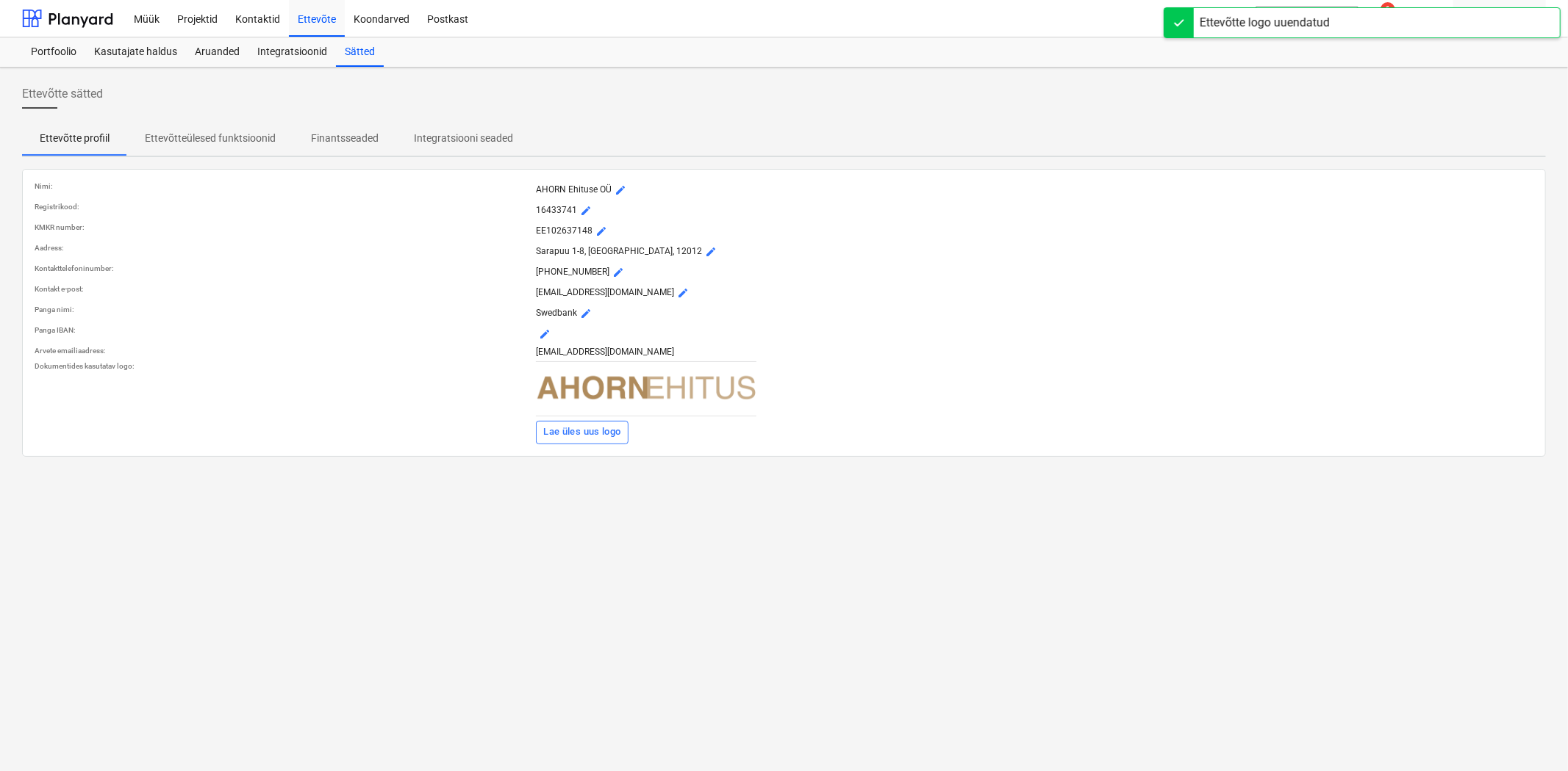
click at [589, 515] on div "Ettevõtte sätted Ettevõtte profiil Ettevõtteülesed funktsioonid Finantsseaded I…" at bounding box center [784, 419] width 1568 height 704
click at [186, 136] on p "Ettevõtteülesed funktsioonid" at bounding box center [210, 138] width 131 height 15
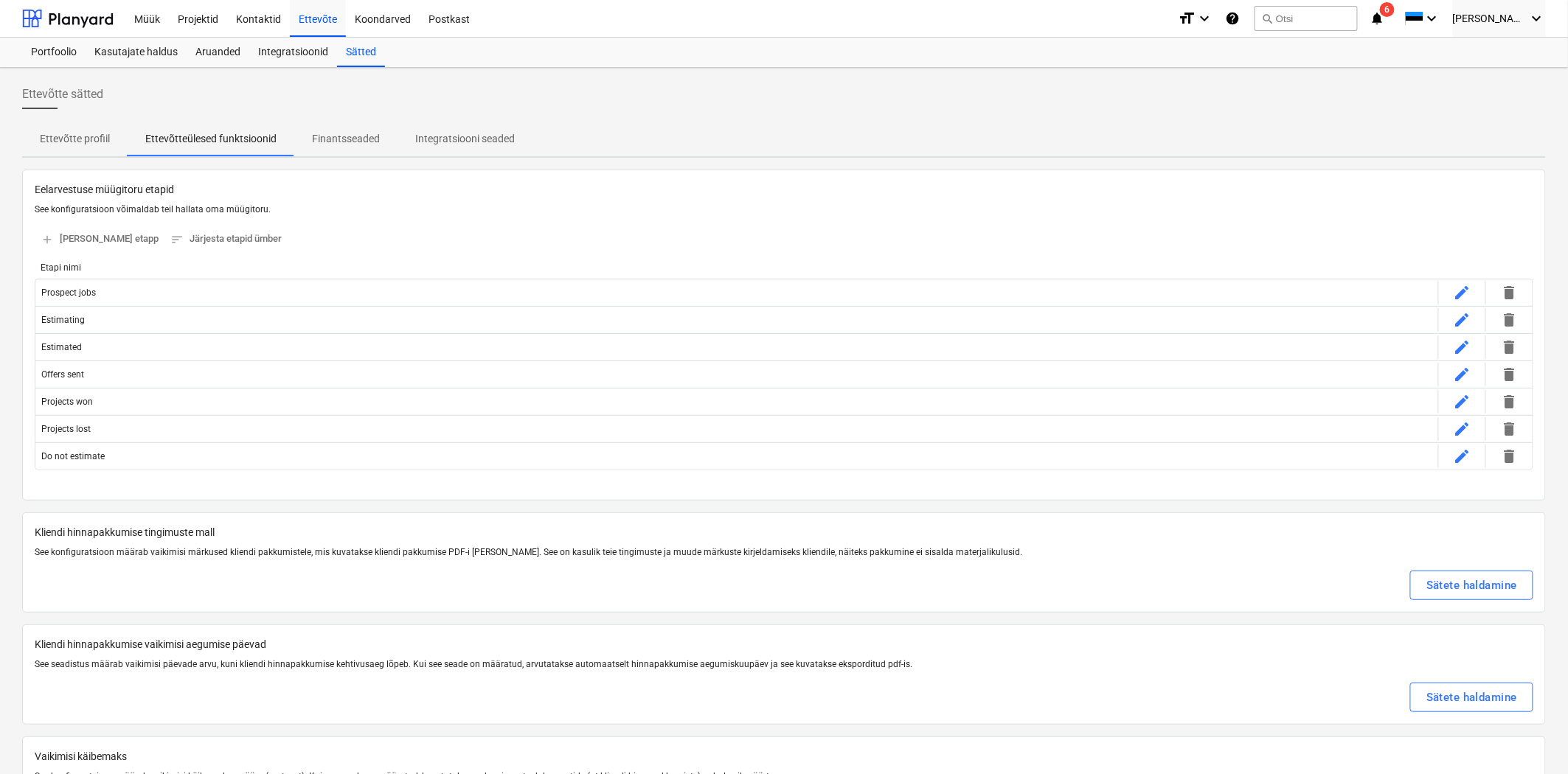
click at [341, 131] on p "Finantsseaded" at bounding box center [346, 138] width 68 height 15
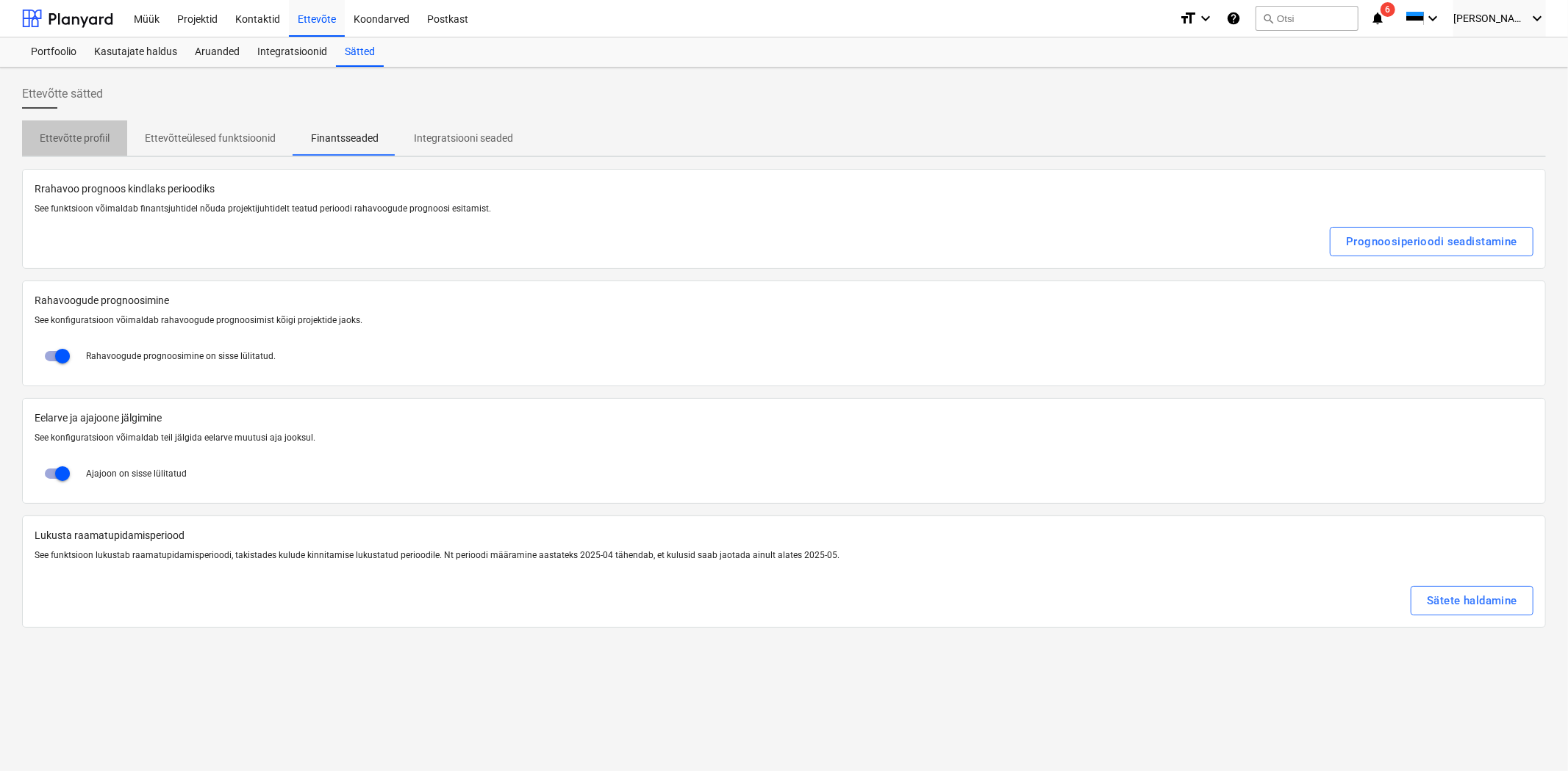
click at [63, 140] on p "Ettevõtte profiil" at bounding box center [74, 138] width 70 height 15
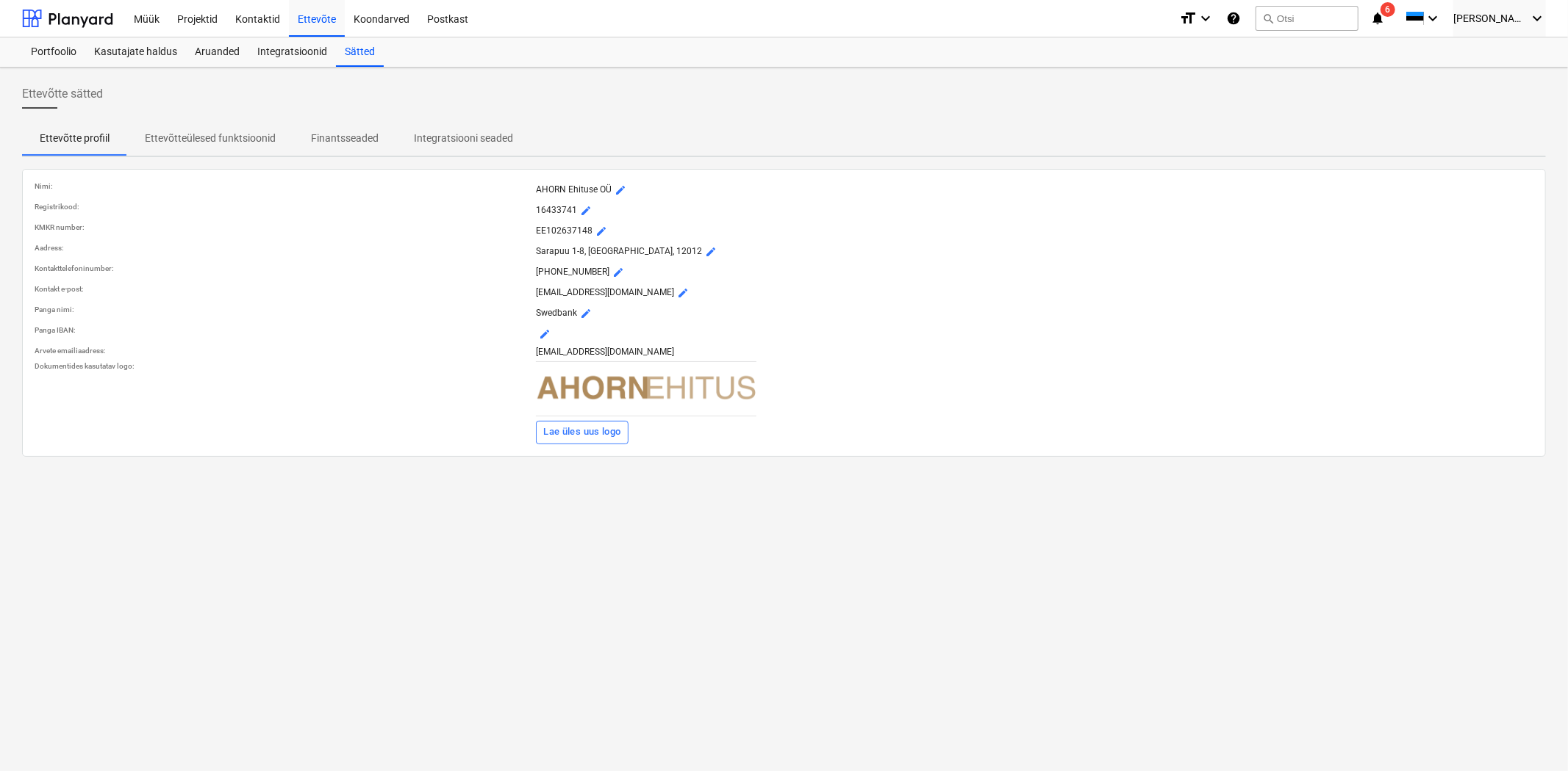
drag, startPoint x: 637, startPoint y: 544, endPoint x: 590, endPoint y: 447, distance: 107.8
click at [637, 539] on div "Ettevõtte sätted Ettevõtte profiil Ettevõtteülesed funktsioonid Finantsseaded I…" at bounding box center [784, 419] width 1568 height 704
click at [591, 426] on div "Lae üles uus logo" at bounding box center [581, 432] width 77 height 17
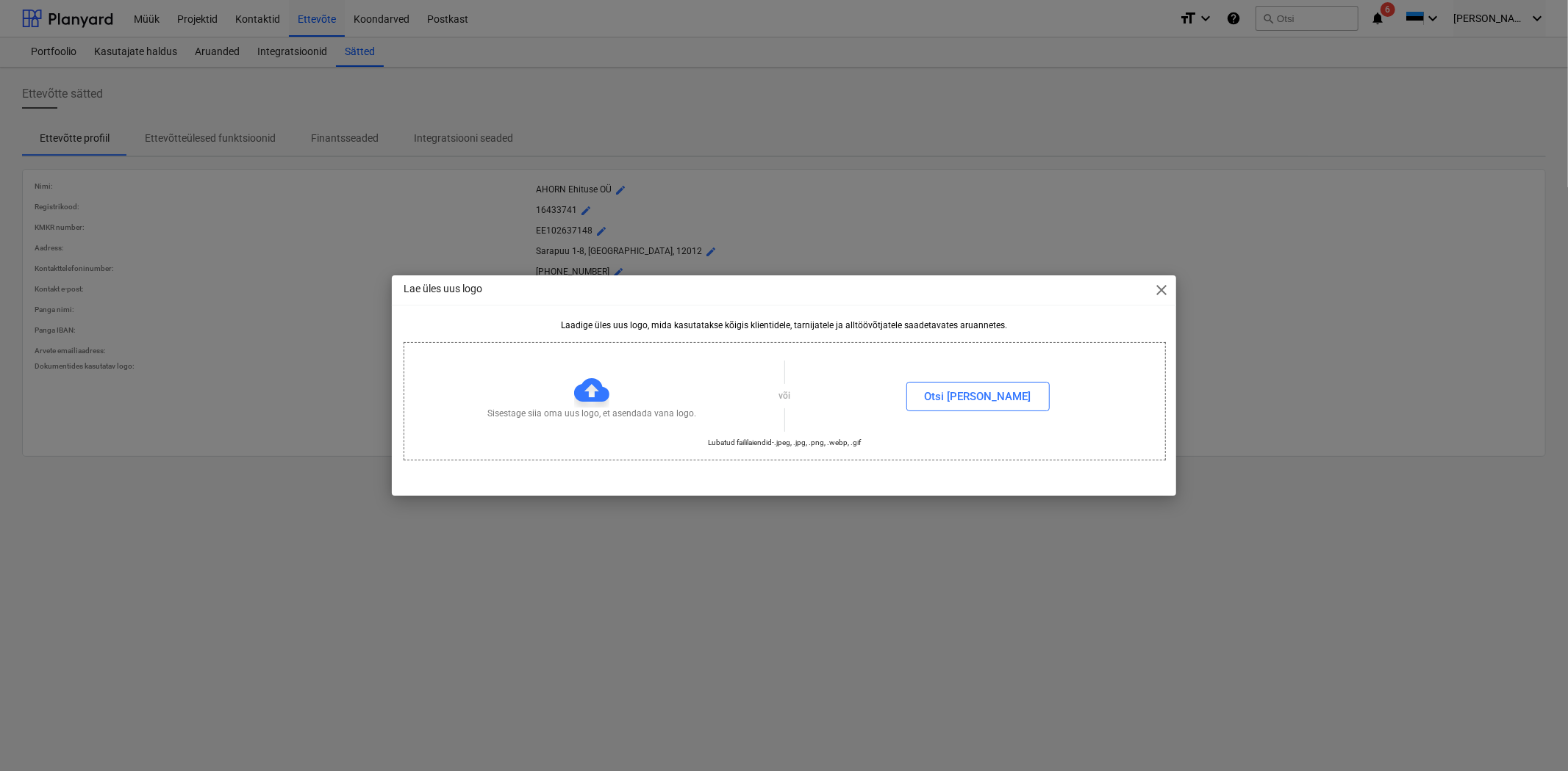
click at [755, 391] on div "Sisestage siia oma uus logo, et asendada vana logo." at bounding box center [591, 396] width 374 height 48
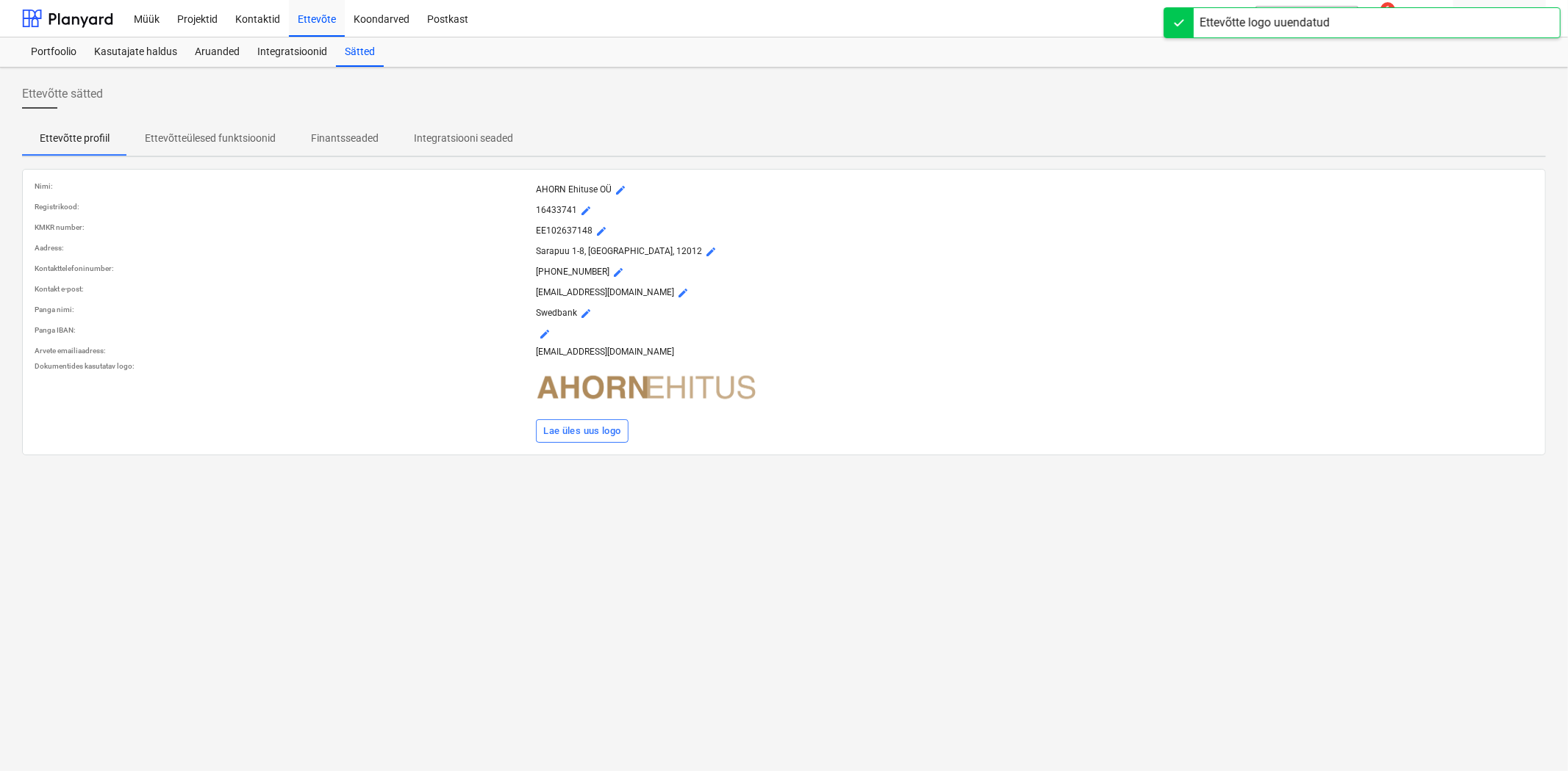
drag, startPoint x: 1282, startPoint y: 111, endPoint x: 1398, endPoint y: 56, distance: 128.4
click at [1293, 104] on div "Ettevõtte sätted" at bounding box center [783, 100] width 1524 height 41
click at [83, 24] on div at bounding box center [67, 18] width 92 height 37
